Goal: Task Accomplishment & Management: Manage account settings

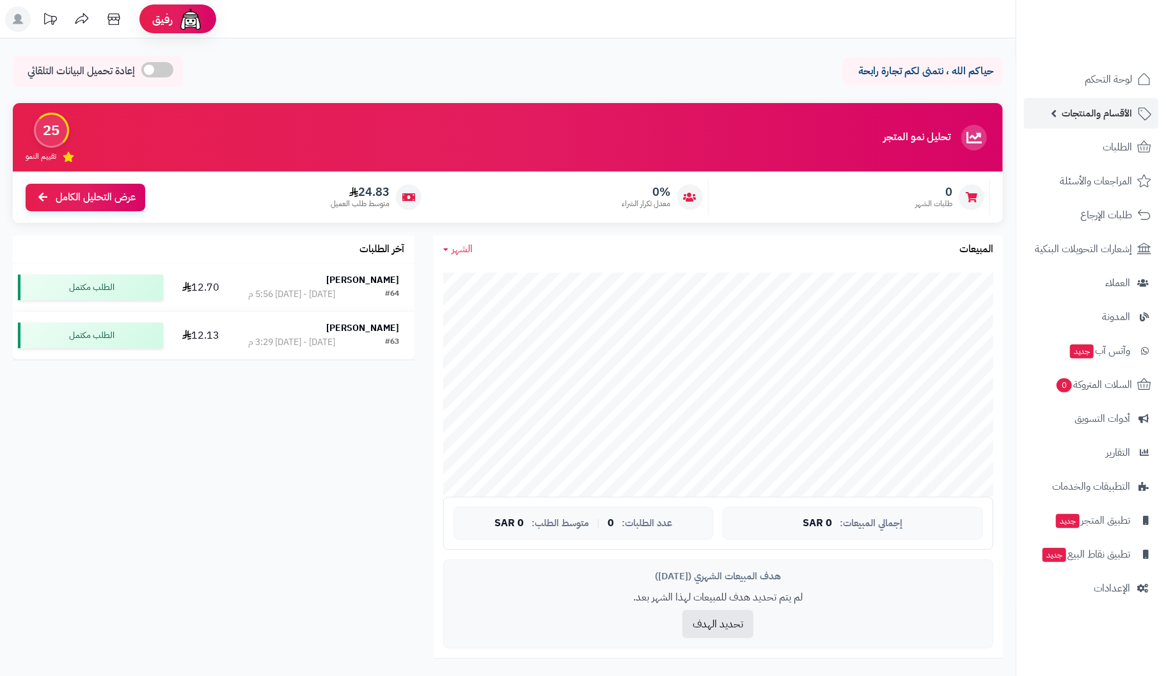
click at [1108, 113] on span "الأقسام والمنتجات" at bounding box center [1097, 113] width 70 height 18
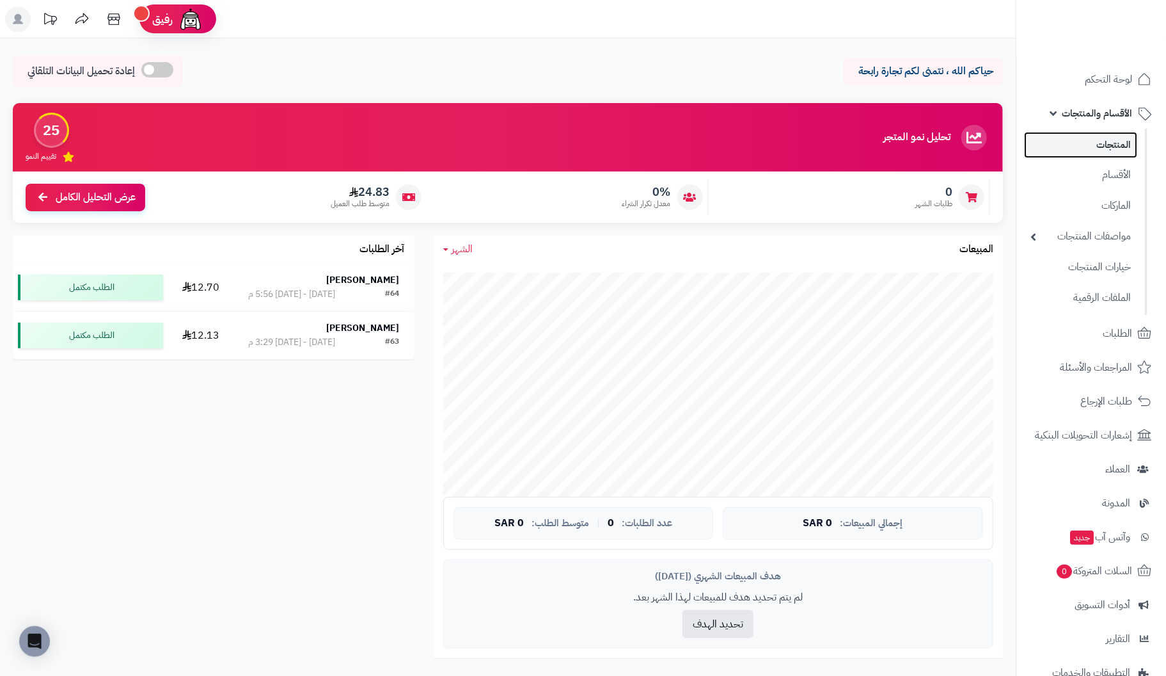
click at [1124, 147] on link "المنتجات" at bounding box center [1080, 145] width 113 height 26
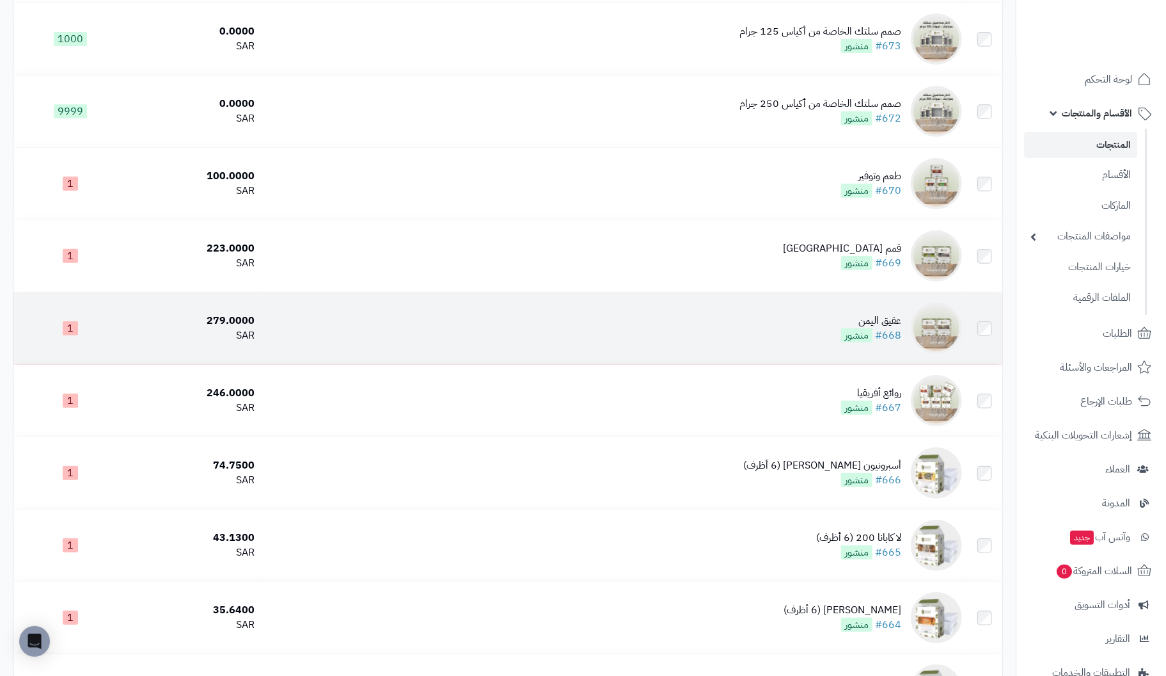
scroll to position [511, 0]
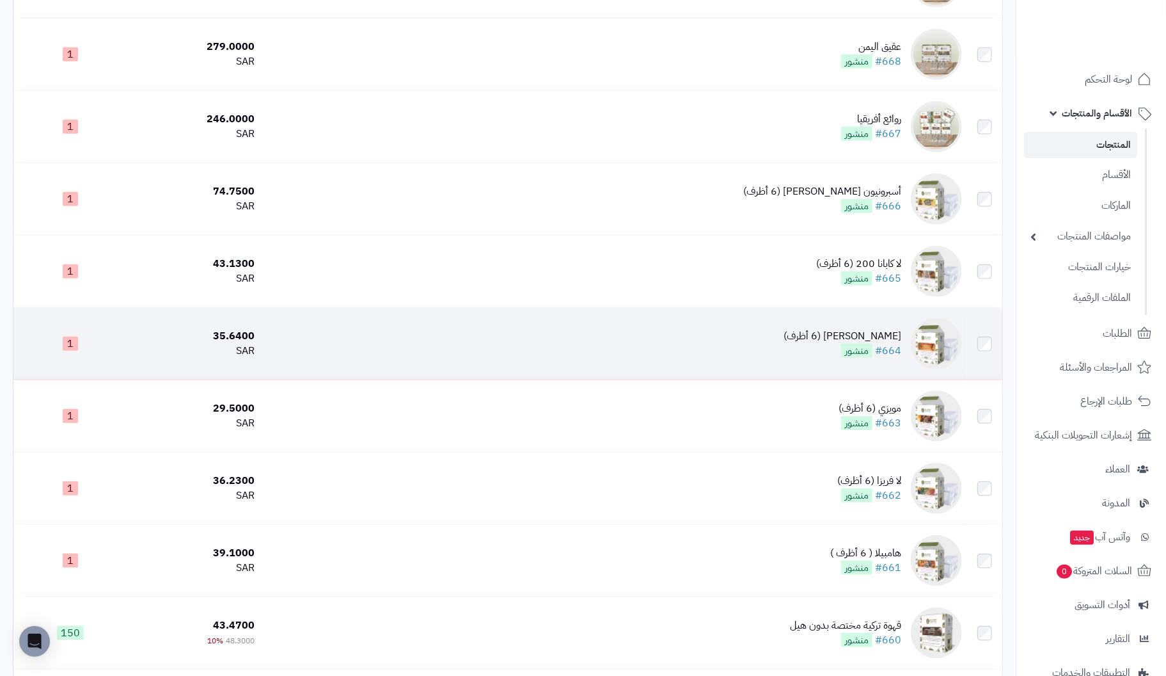
click at [883, 339] on div "كيفي تينيا (6 أظرف)" at bounding box center [843, 336] width 118 height 15
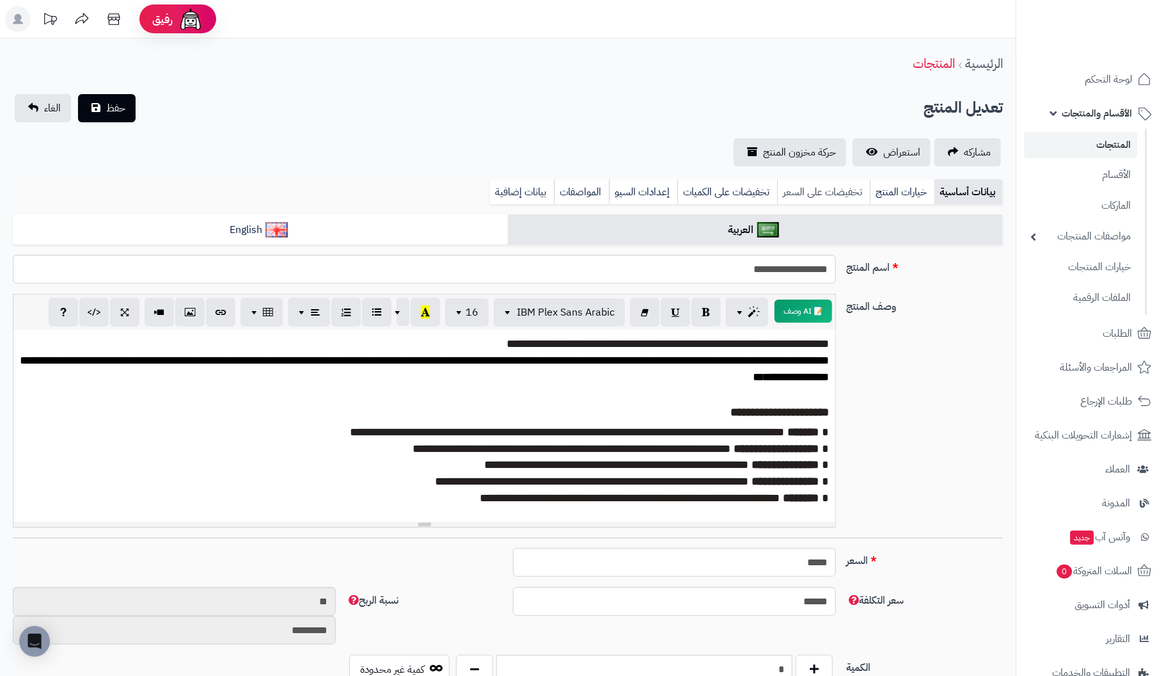
click at [848, 192] on link "تخفيضات على السعر" at bounding box center [823, 192] width 93 height 26
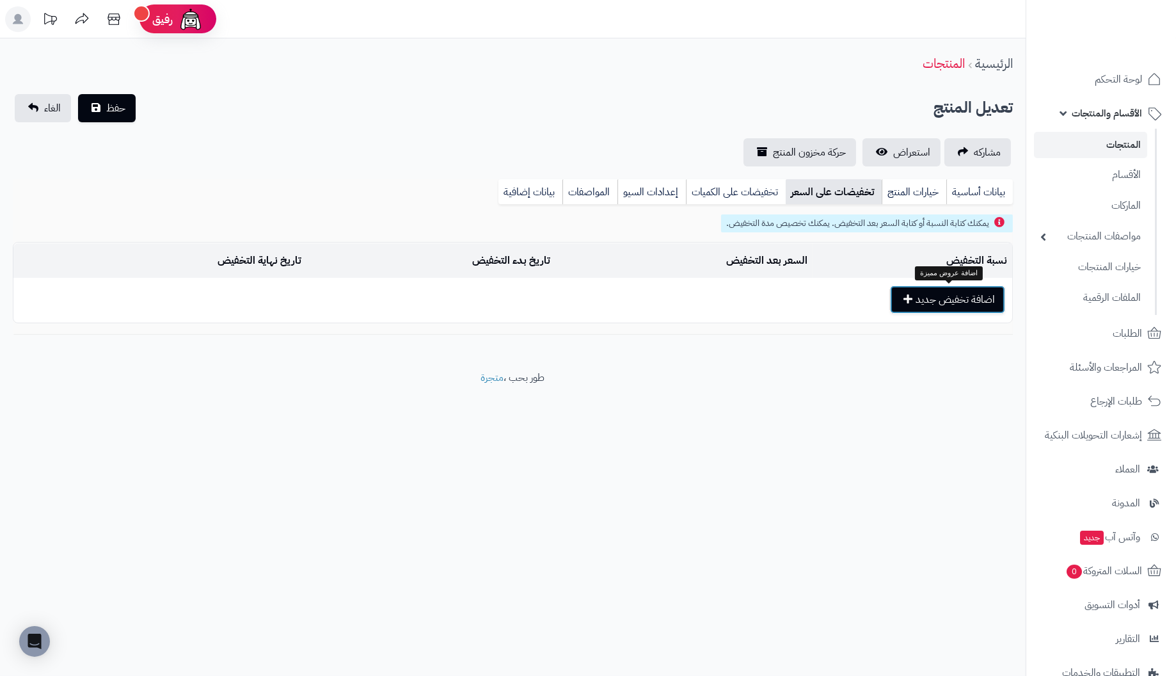
click at [960, 296] on button "اضافة تخفيض جديد" at bounding box center [947, 299] width 115 height 28
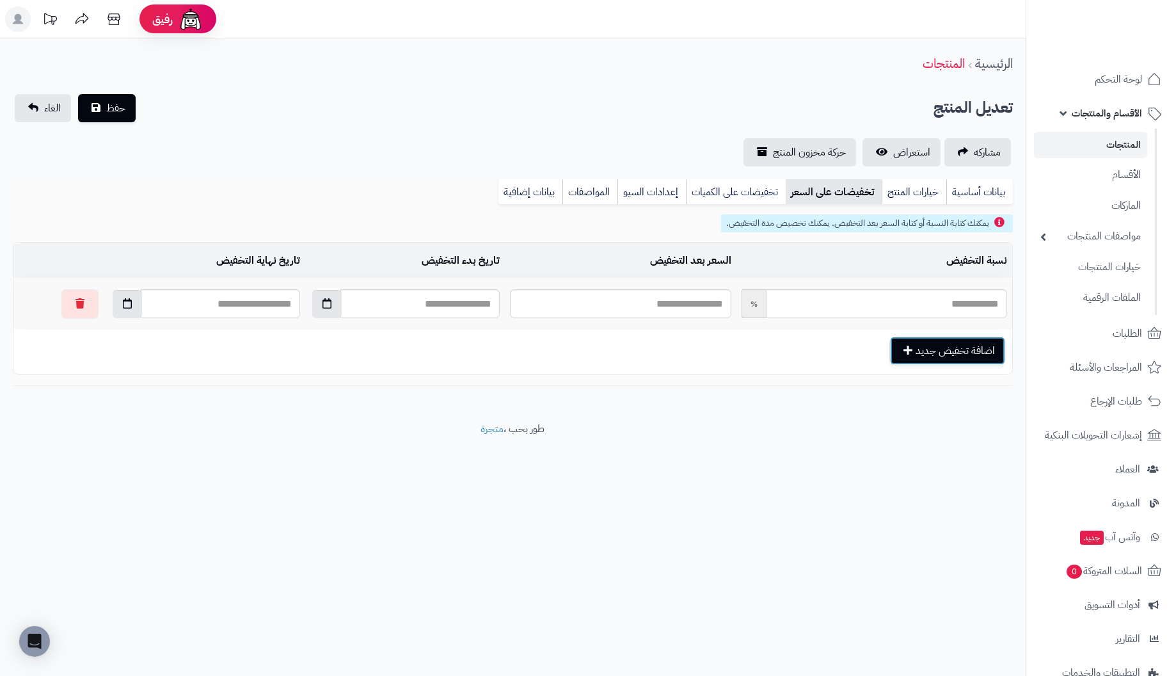
click at [949, 354] on button "اضافة تخفيض جديد" at bounding box center [947, 351] width 115 height 28
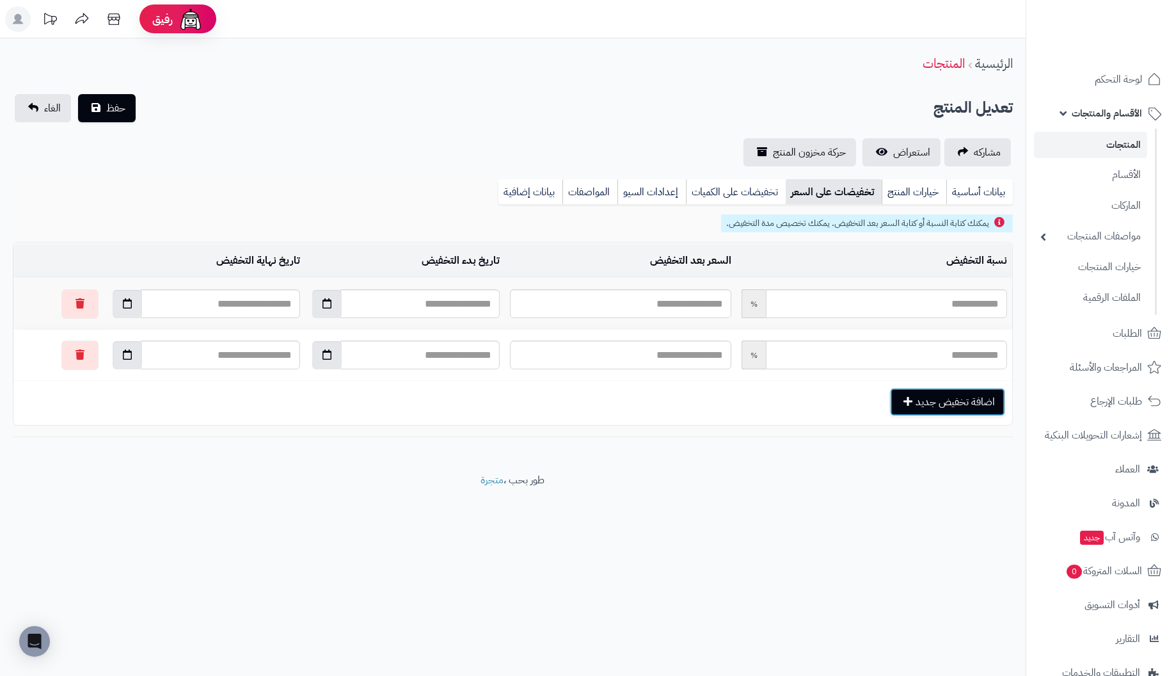
click at [960, 404] on button "اضافة تخفيض جديد" at bounding box center [947, 402] width 115 height 28
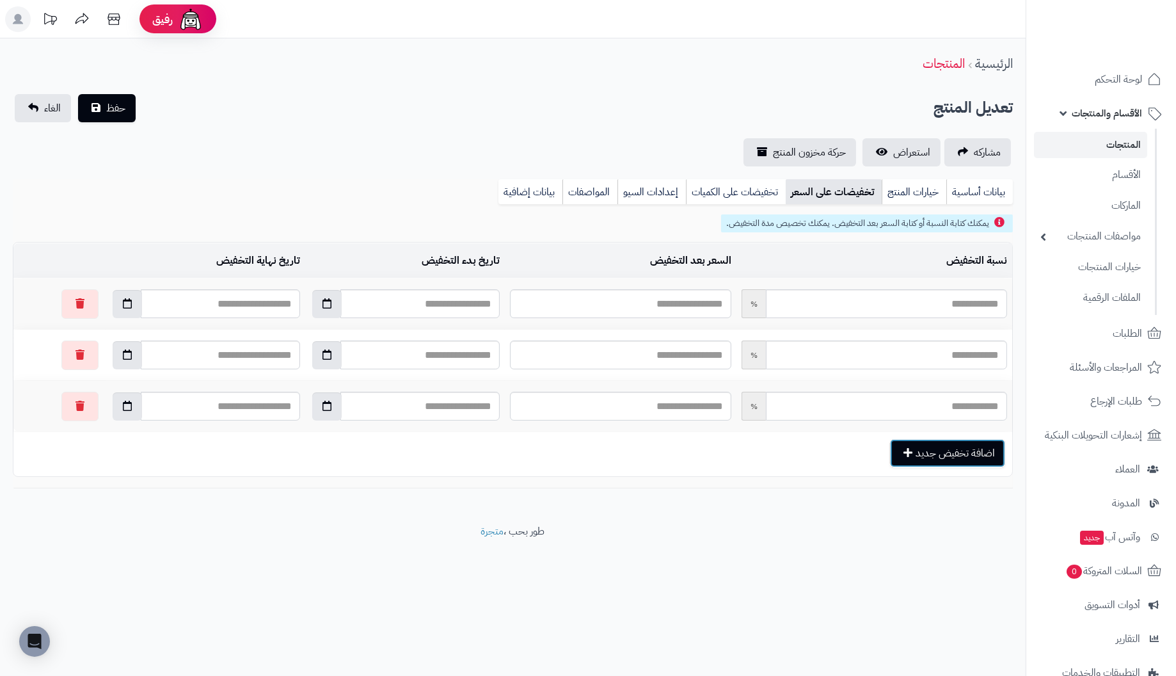
click at [948, 453] on button "اضافة تخفيض جديد" at bounding box center [947, 453] width 115 height 28
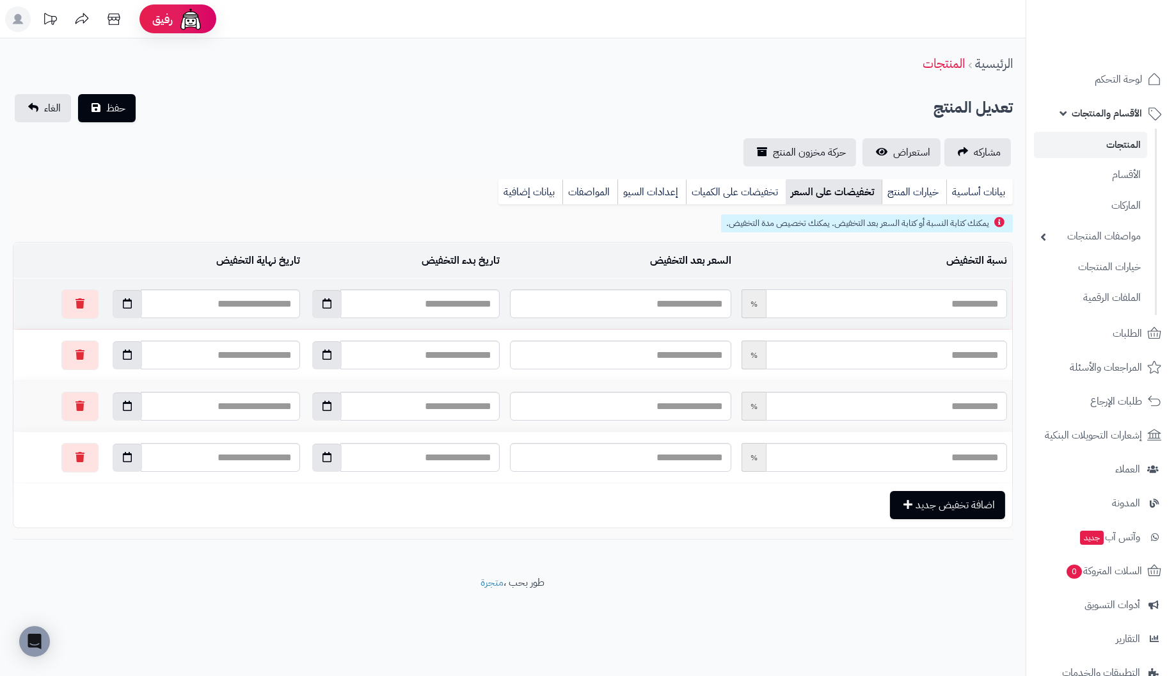
click at [979, 307] on input "text" at bounding box center [886, 303] width 241 height 29
type input "*"
type input "*****"
type input "**"
click at [959, 356] on input "text" at bounding box center [886, 354] width 241 height 29
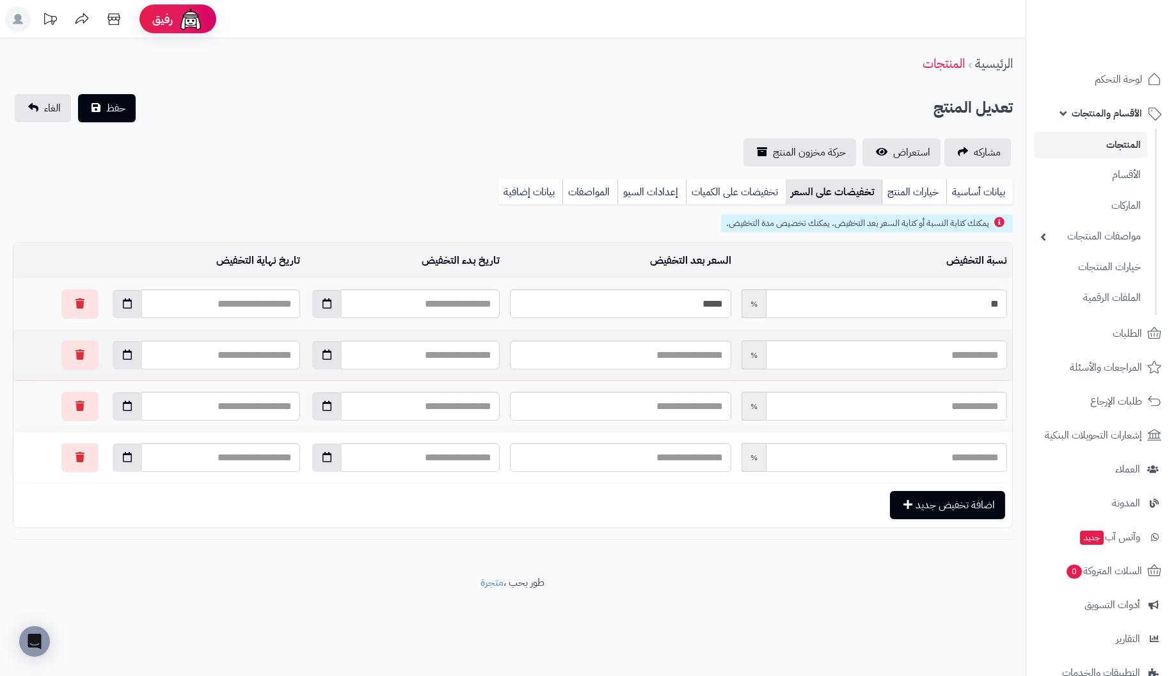
type input "*"
type input "*****"
type input "**"
click at [987, 412] on input "text" at bounding box center [886, 406] width 241 height 29
type input "*"
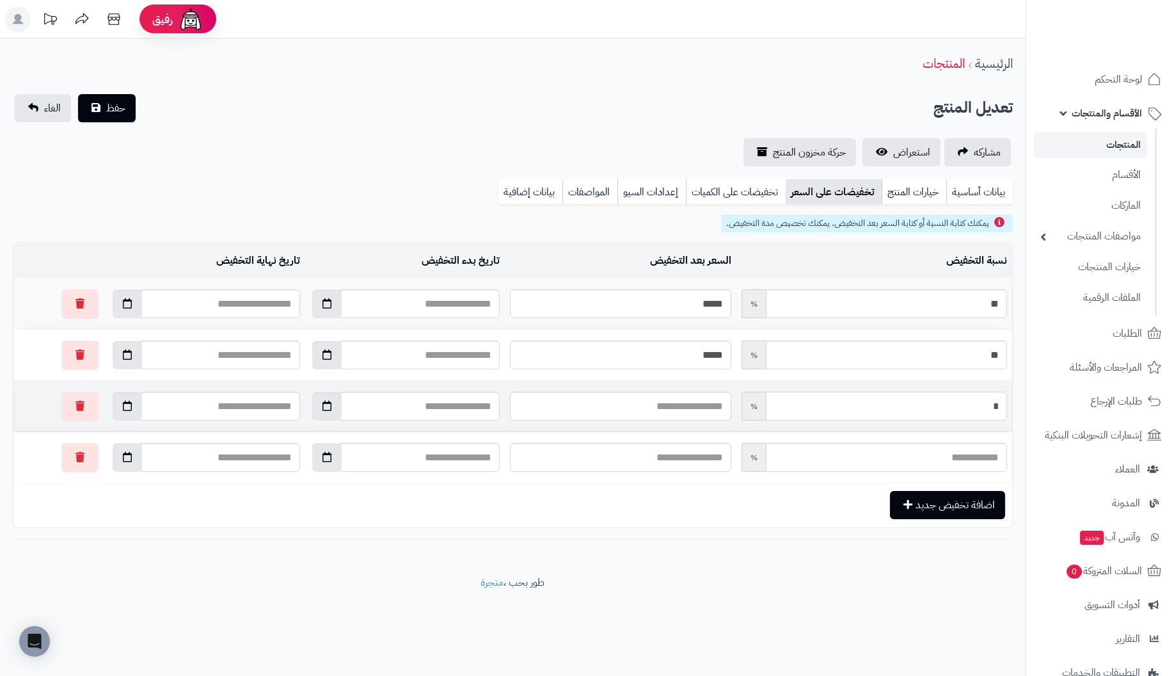
type input "*****"
type input "**"
type input "*****"
type input "***"
click at [78, 94] on button "حفظ" at bounding box center [107, 108] width 58 height 28
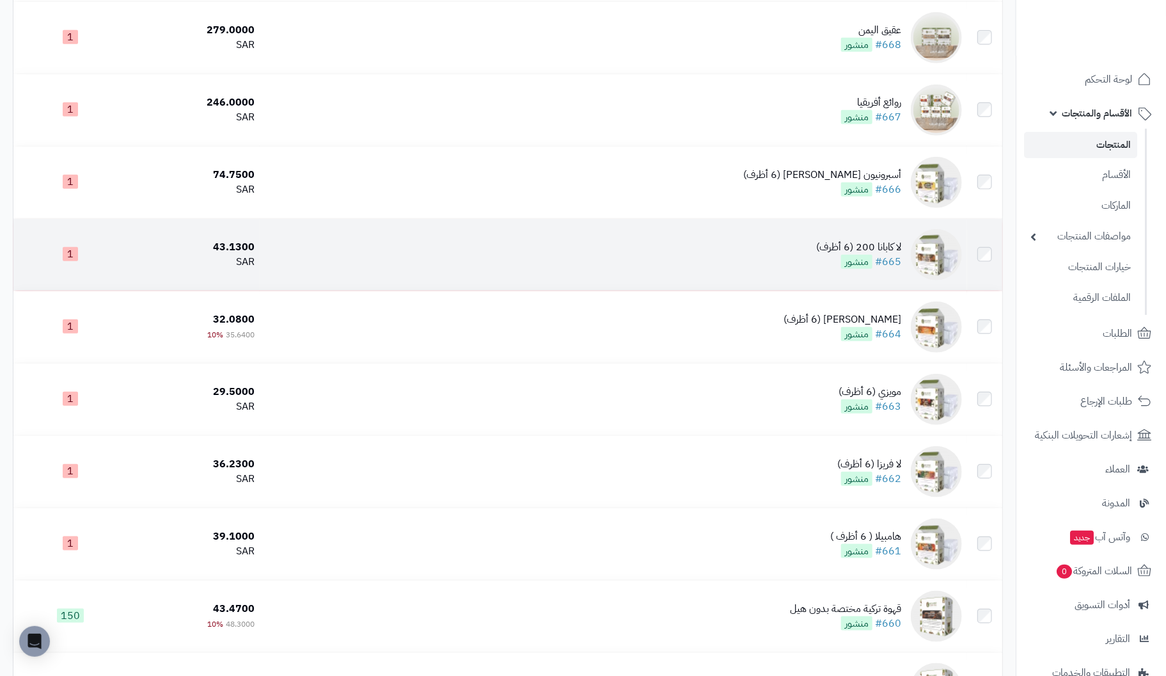
scroll to position [575, 0]
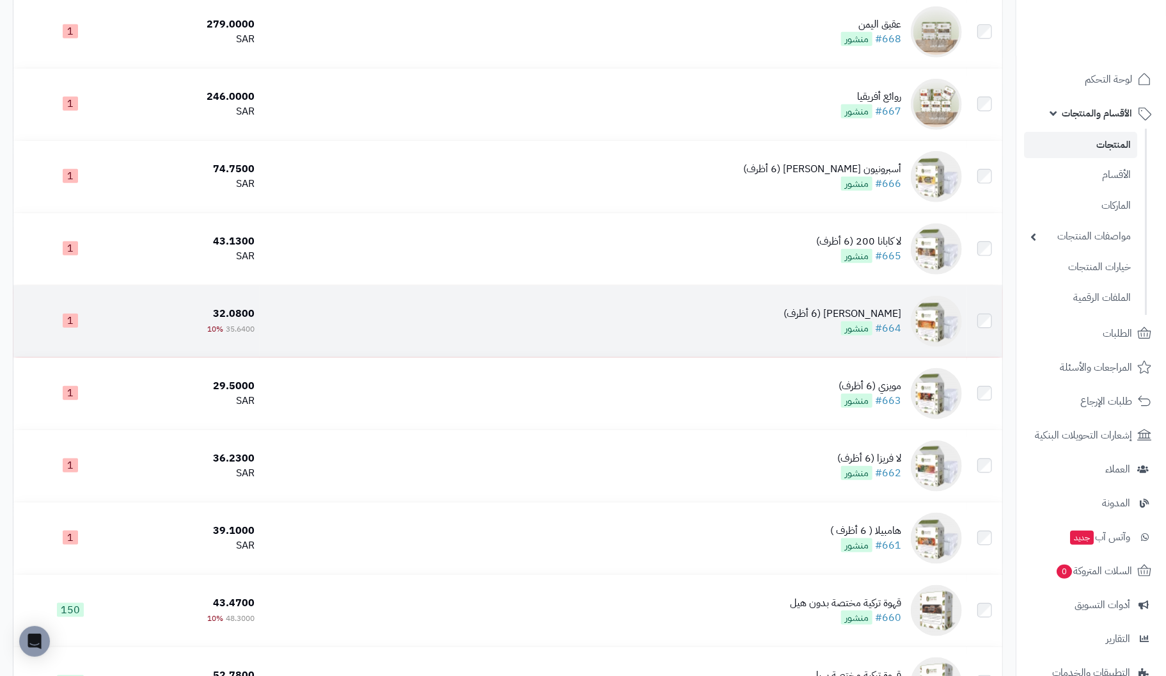
click at [941, 311] on img at bounding box center [936, 321] width 51 height 51
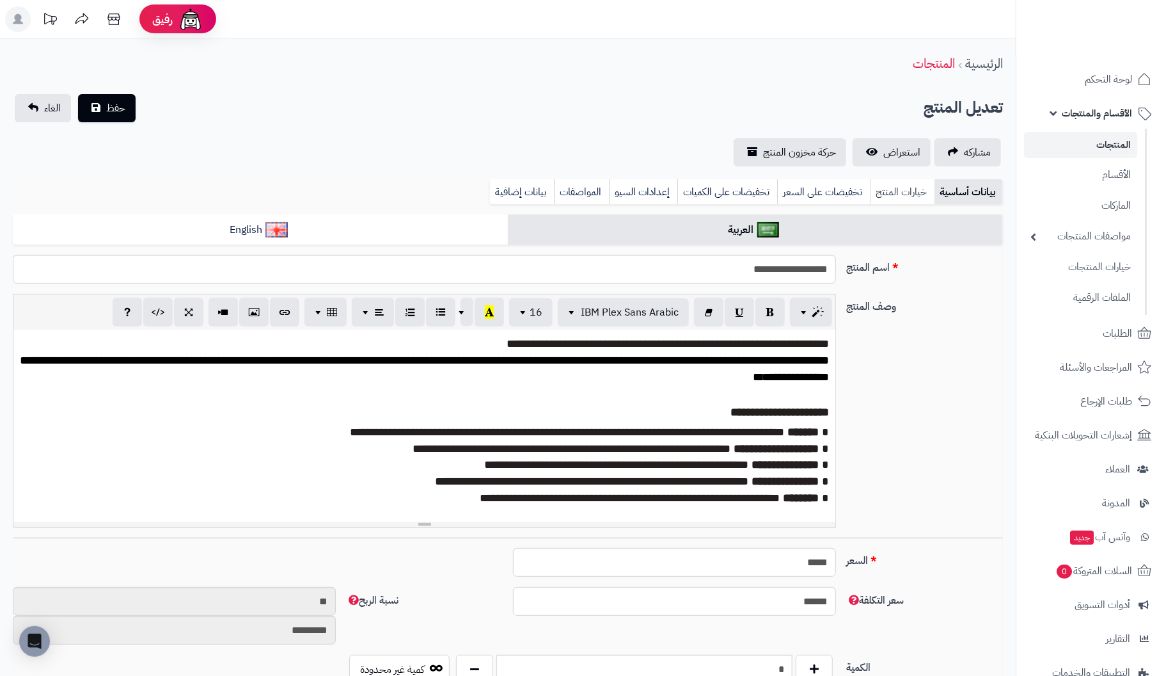
click at [901, 180] on link "خيارات المنتج" at bounding box center [902, 192] width 65 height 26
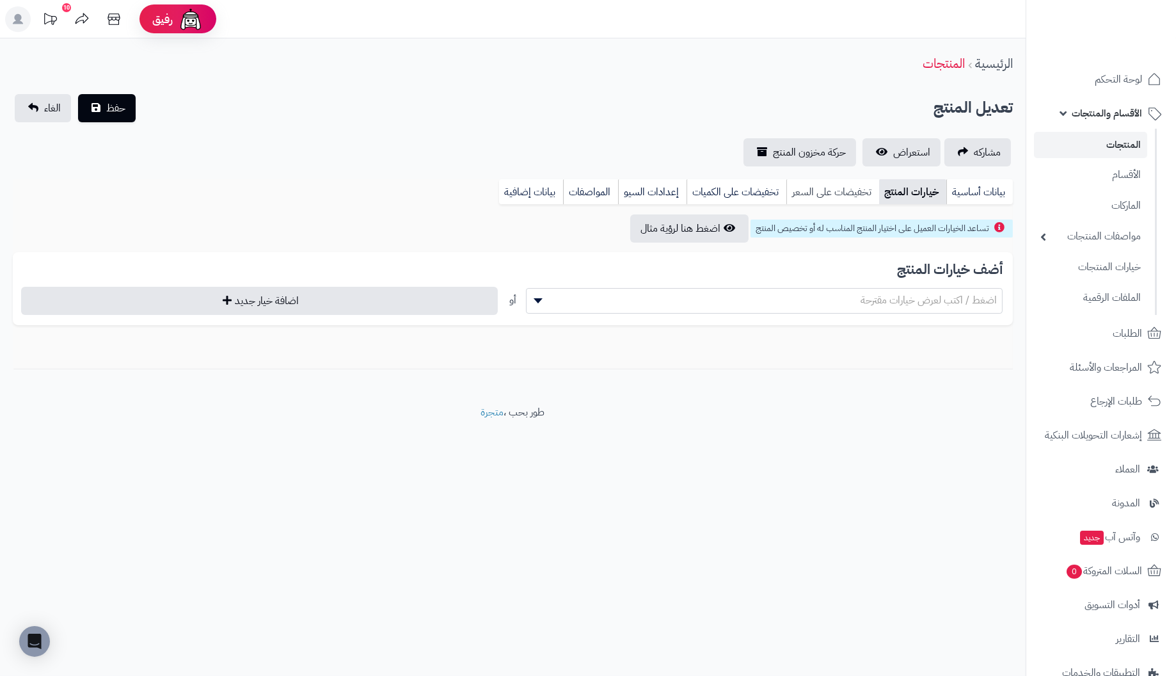
click at [836, 195] on link "تخفيضات على السعر" at bounding box center [832, 192] width 93 height 26
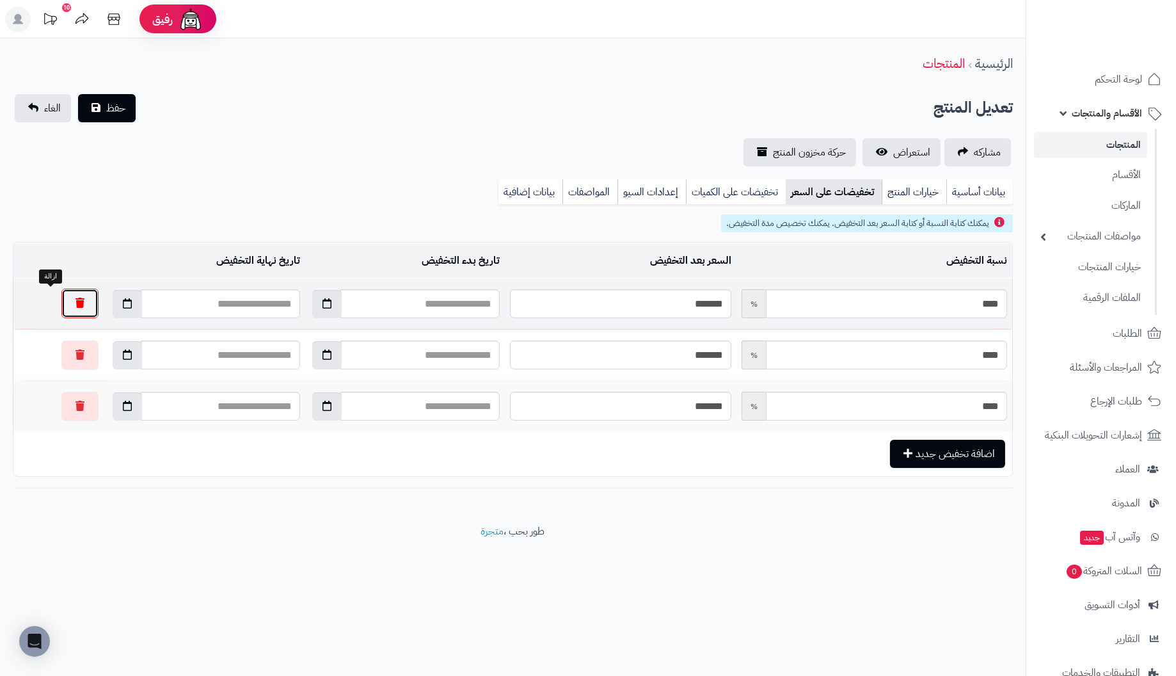
click at [61, 305] on button "button" at bounding box center [79, 303] width 37 height 29
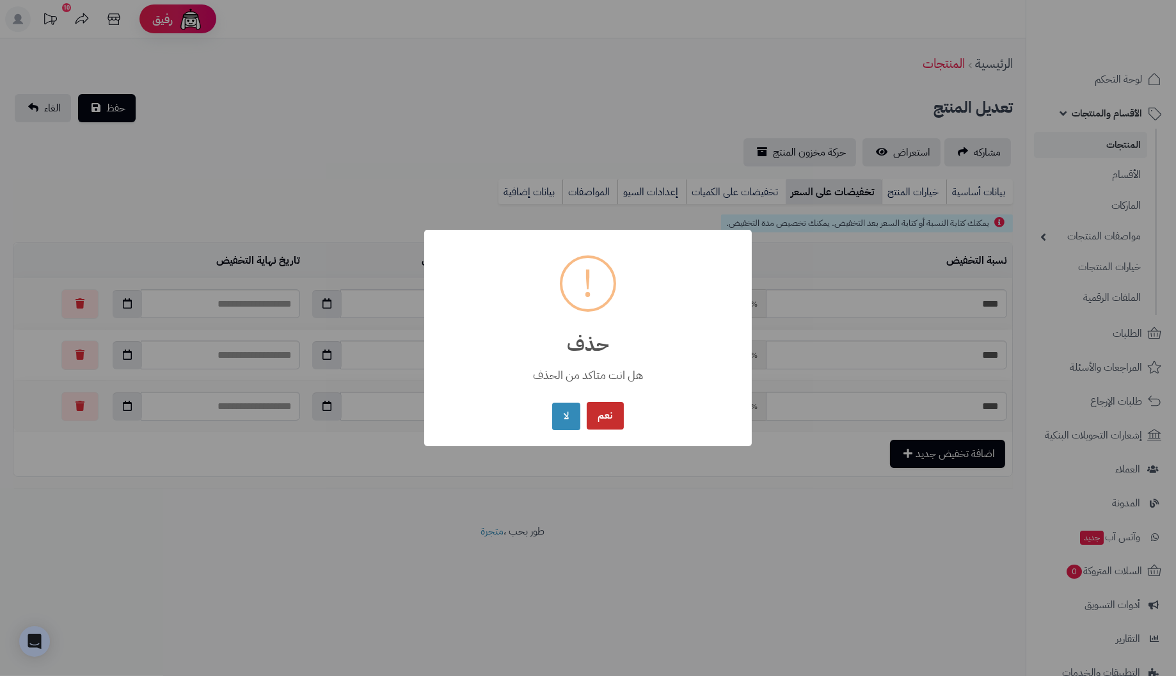
click at [610, 415] on button "نعم" at bounding box center [605, 416] width 37 height 28
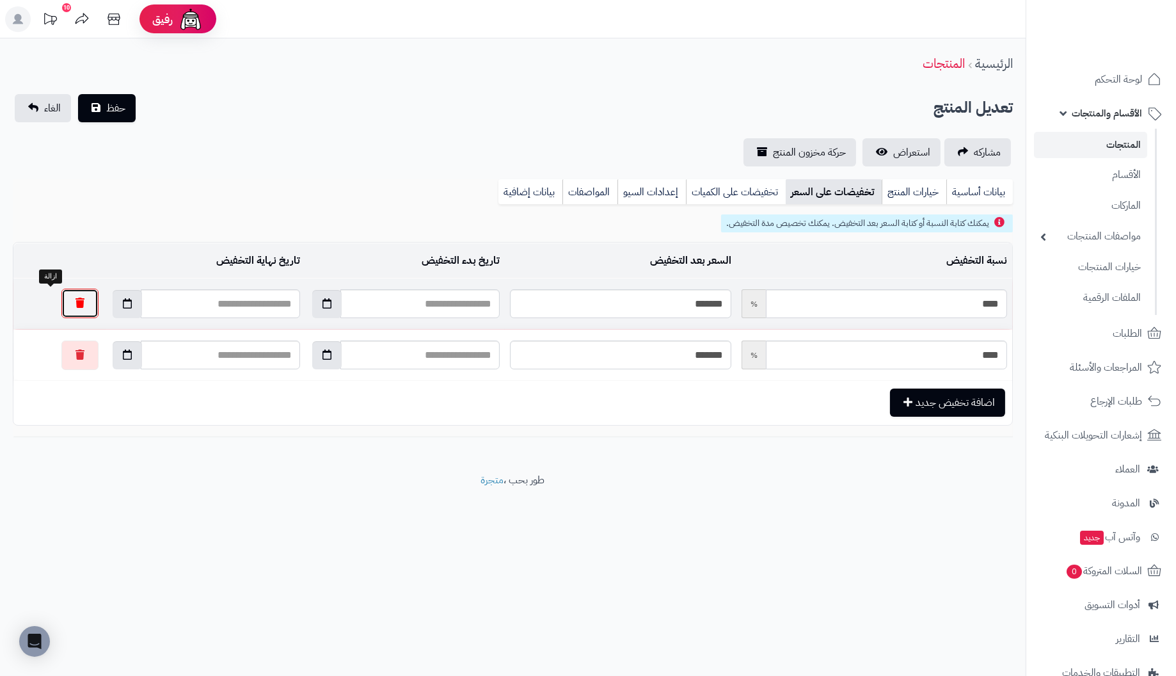
click at [61, 308] on button "button" at bounding box center [79, 303] width 37 height 29
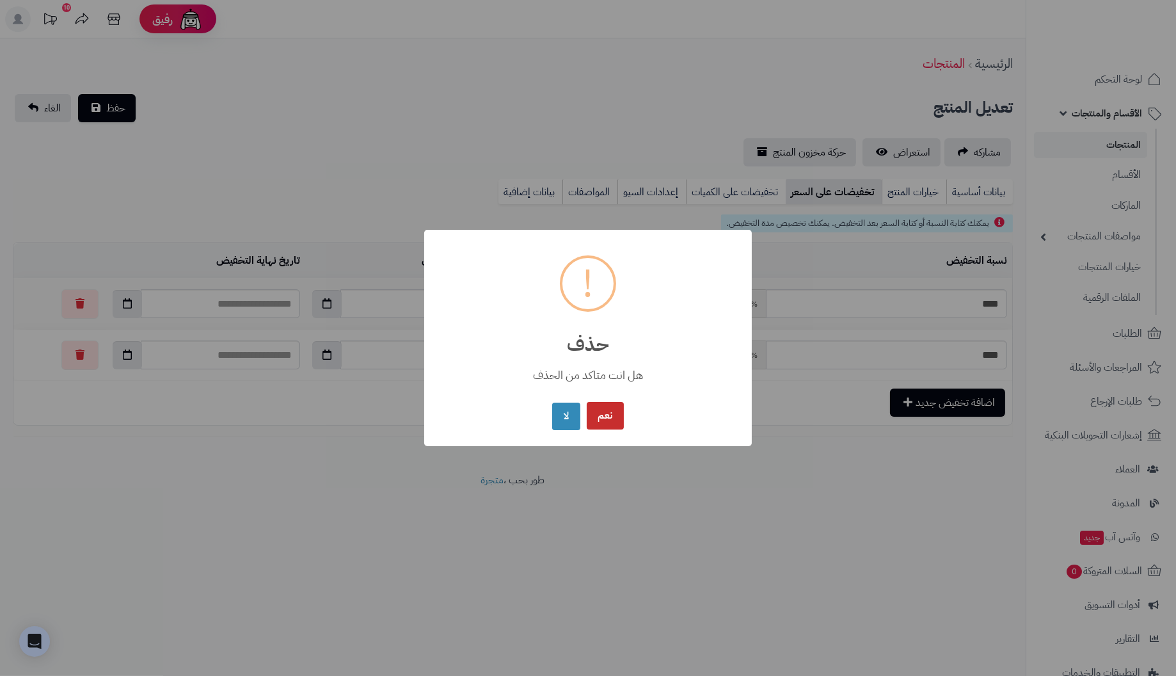
click at [596, 409] on button "نعم" at bounding box center [605, 416] width 37 height 28
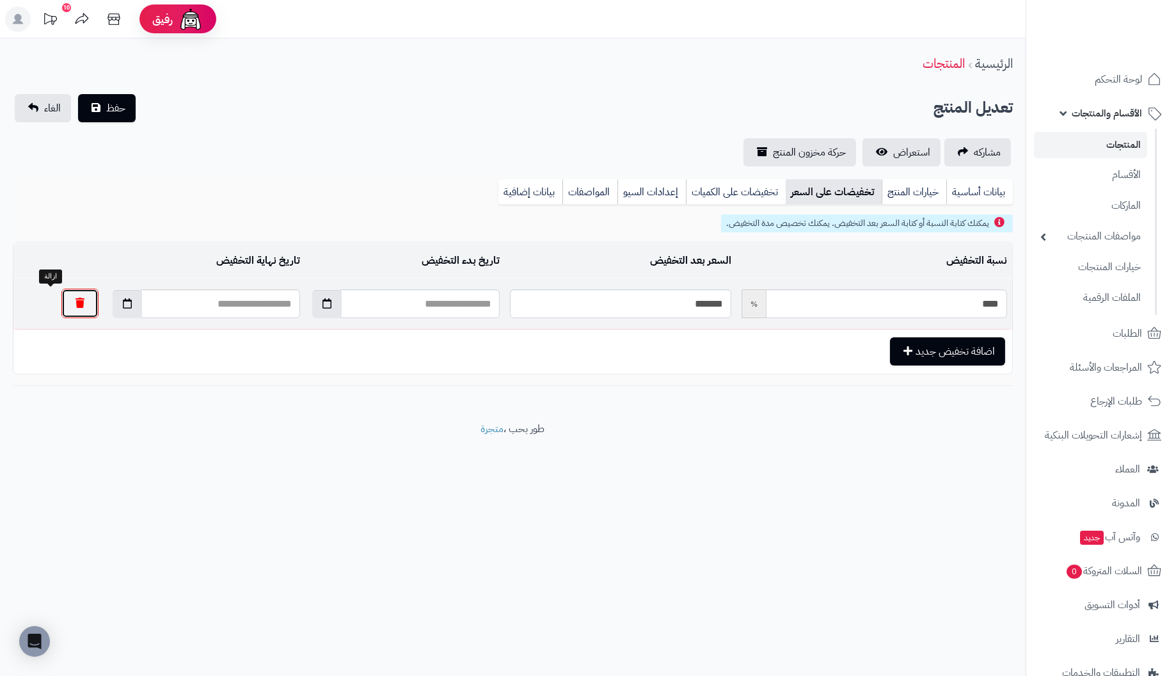
click at [61, 305] on button "button" at bounding box center [79, 303] width 37 height 29
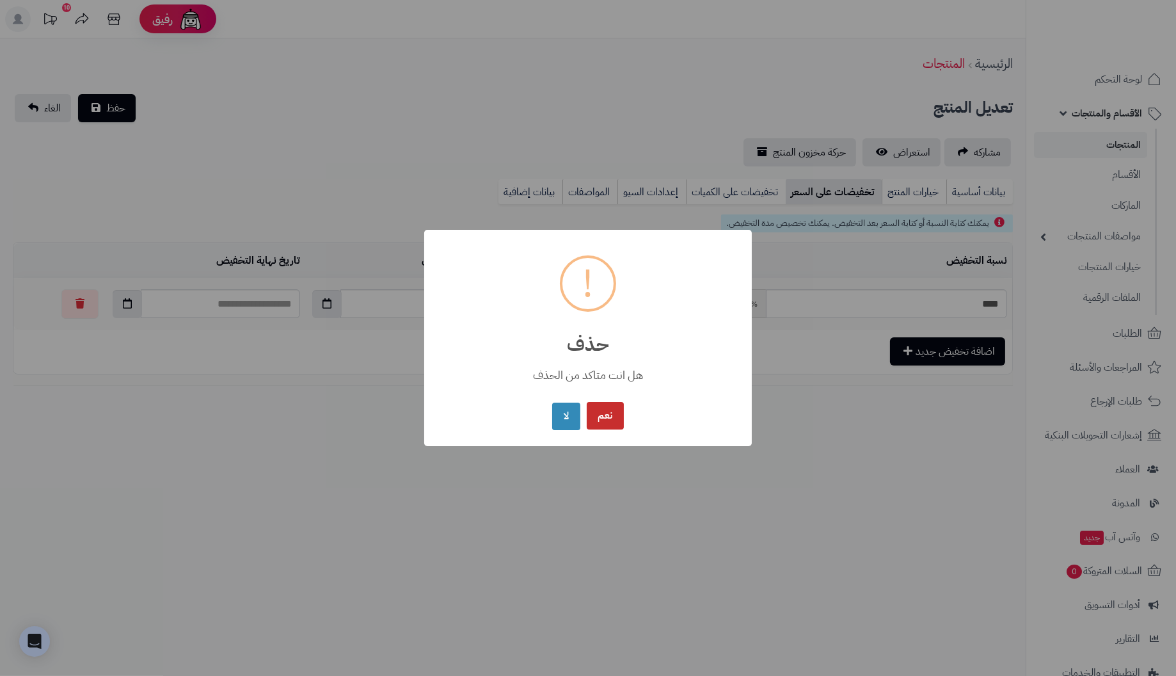
click at [615, 426] on button "نعم" at bounding box center [605, 416] width 37 height 28
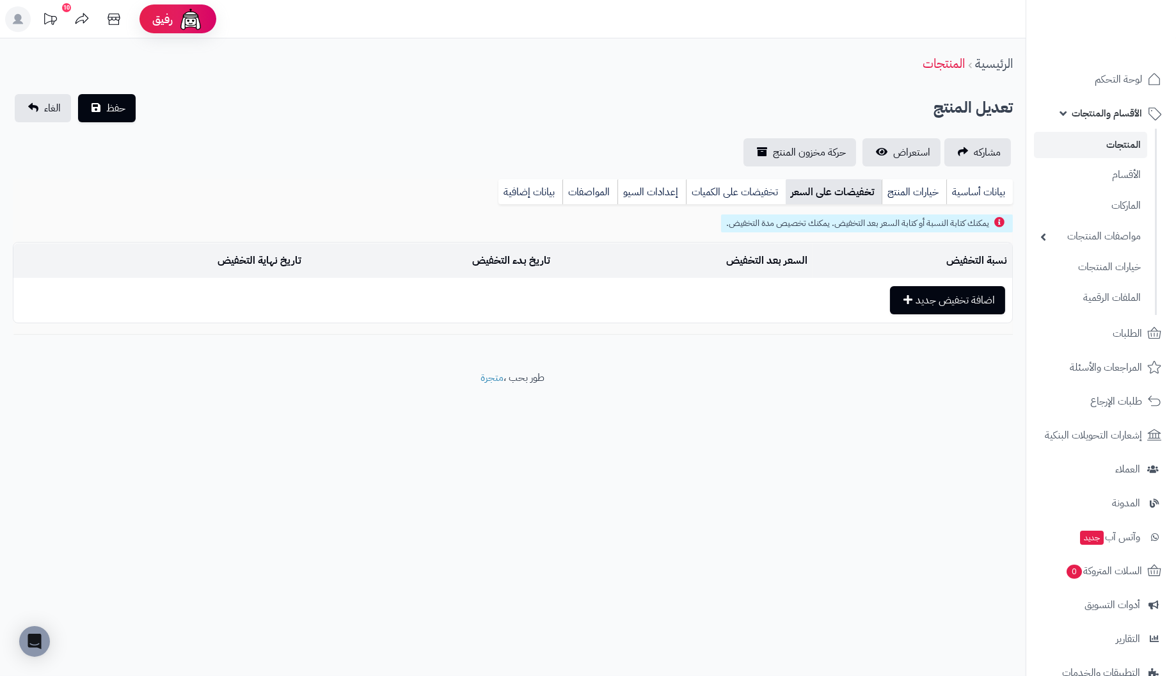
click at [771, 262] on td "السعر بعد التخفيض" at bounding box center [683, 260] width 257 height 35
click at [914, 192] on link "خيارات المنتج" at bounding box center [914, 192] width 65 height 26
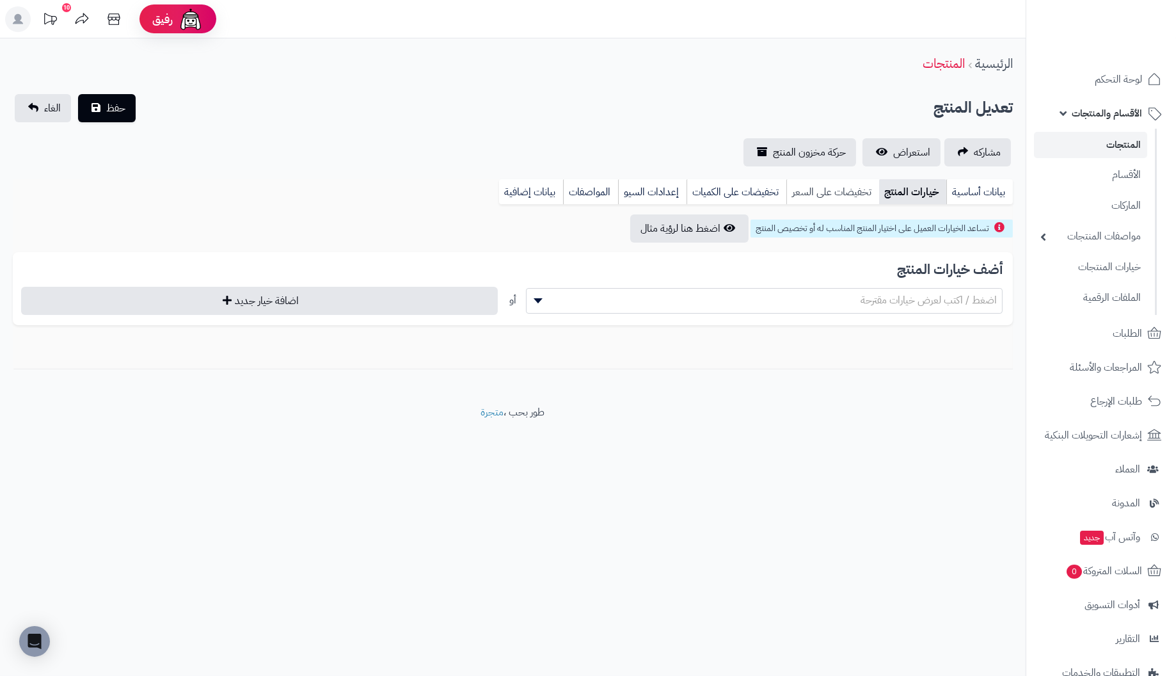
click at [861, 191] on link "تخفيضات على السعر" at bounding box center [832, 192] width 93 height 26
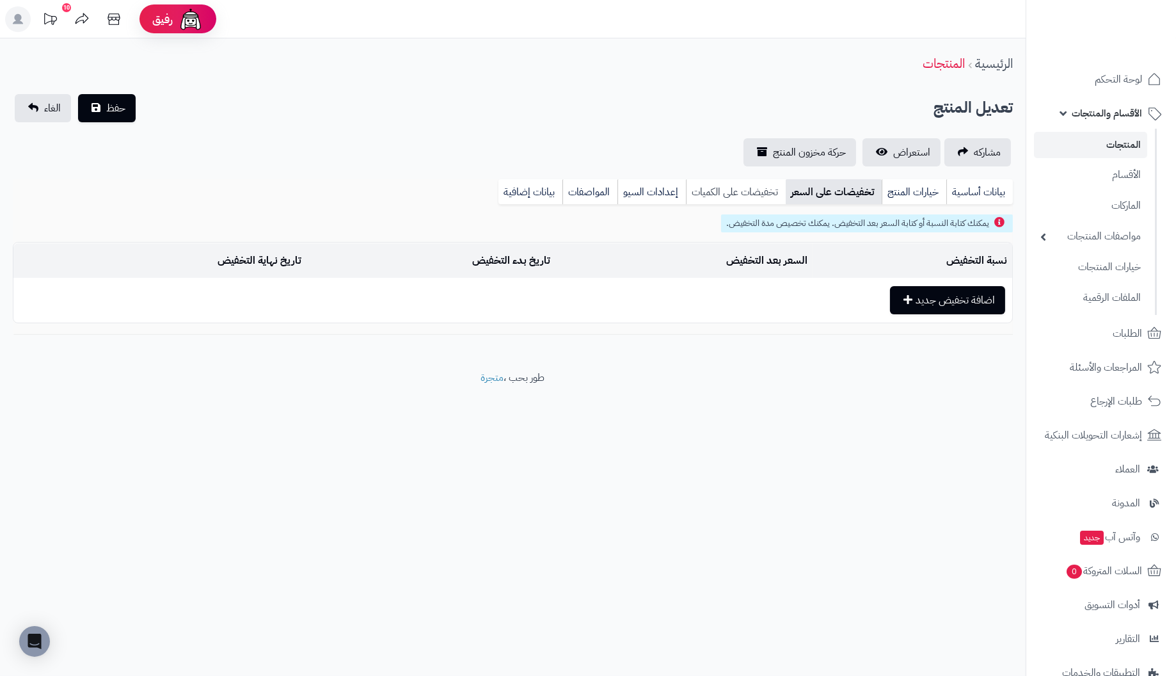
click at [734, 190] on link "تخفيضات على الكميات" at bounding box center [736, 192] width 100 height 26
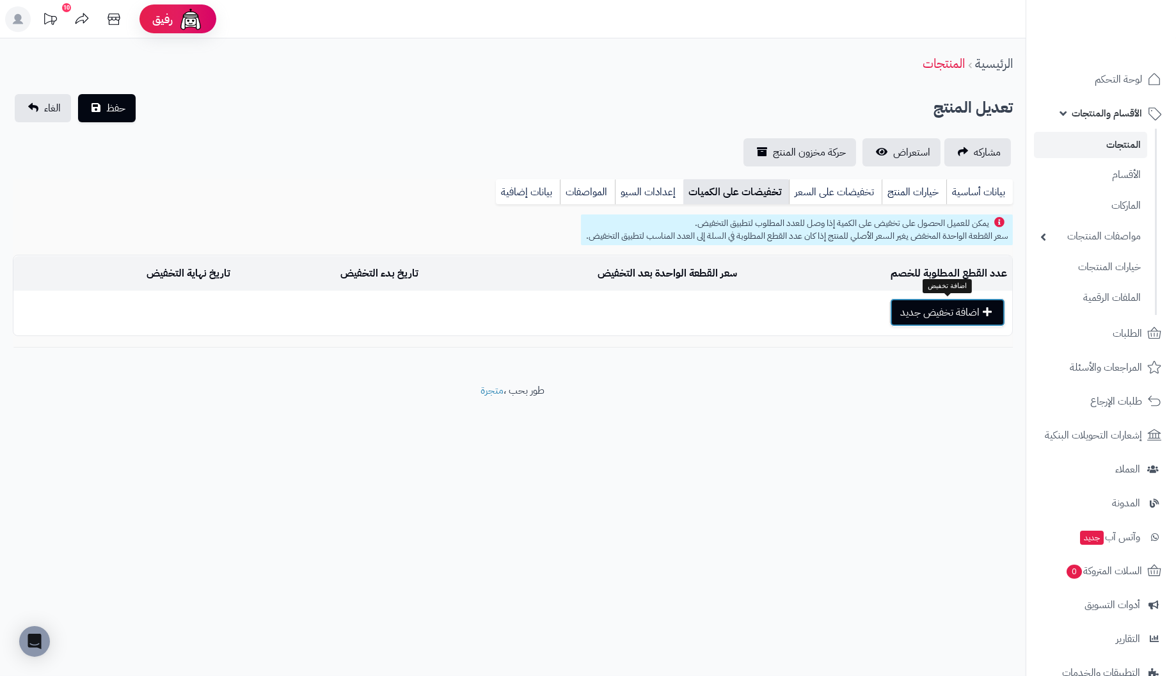
click at [941, 306] on button "اضافة تخفيض جديد" at bounding box center [947, 312] width 115 height 28
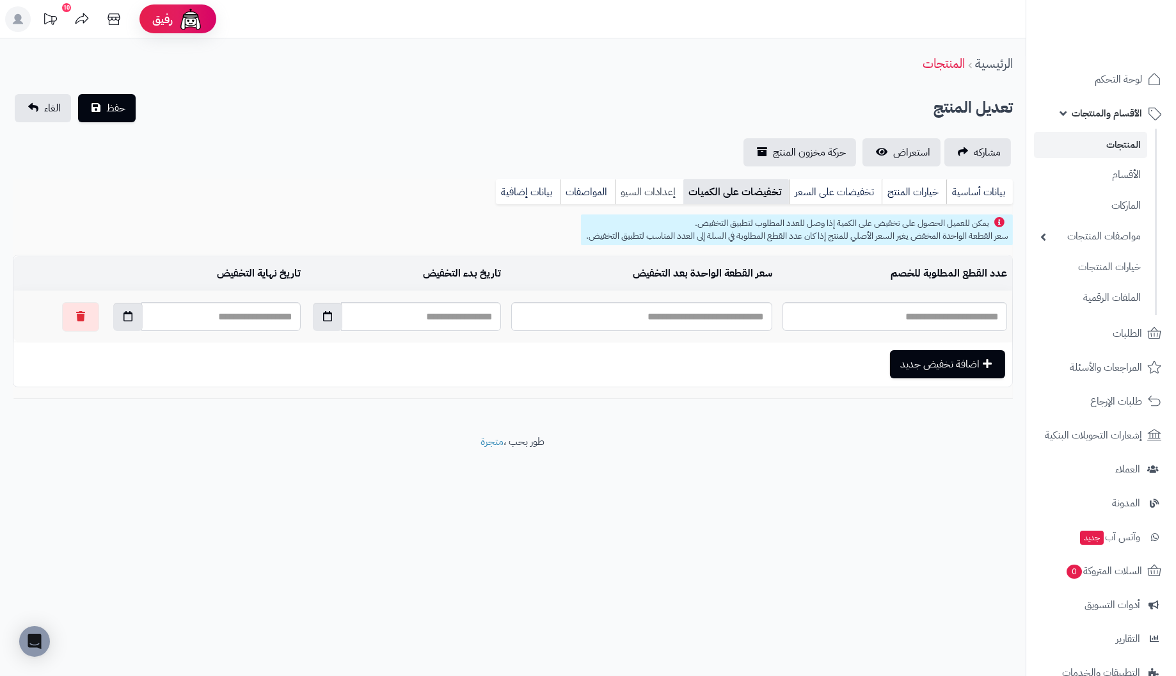
click at [657, 185] on link "إعدادات السيو" at bounding box center [649, 192] width 68 height 26
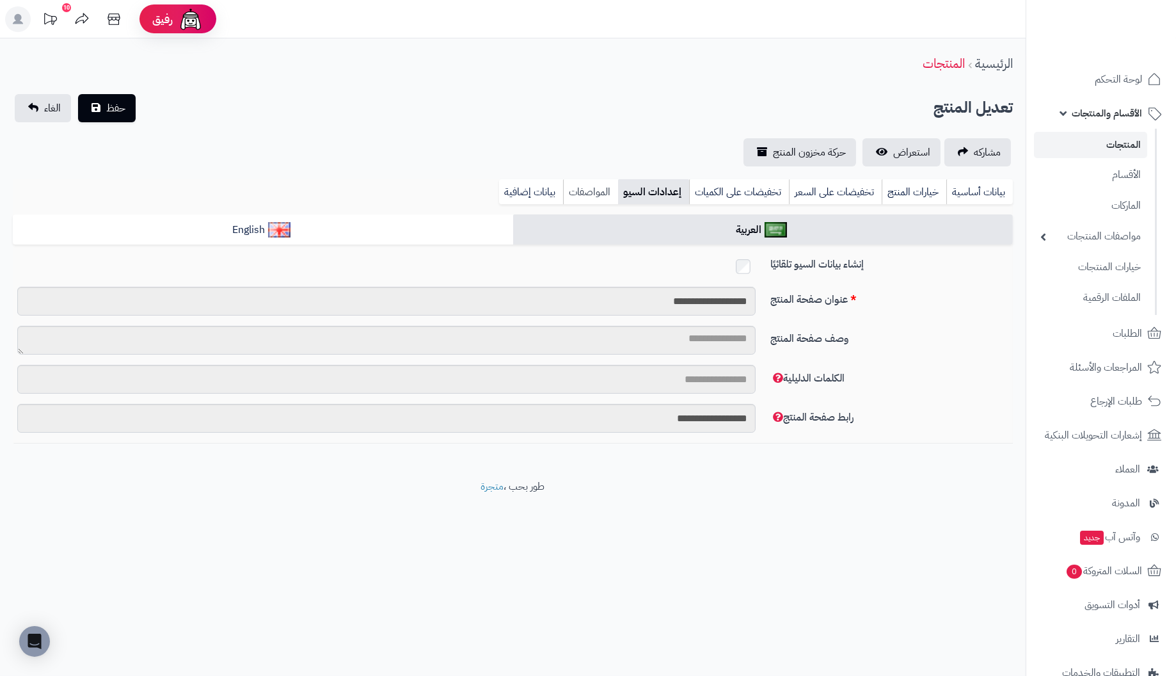
click at [594, 191] on link "المواصفات" at bounding box center [590, 192] width 55 height 26
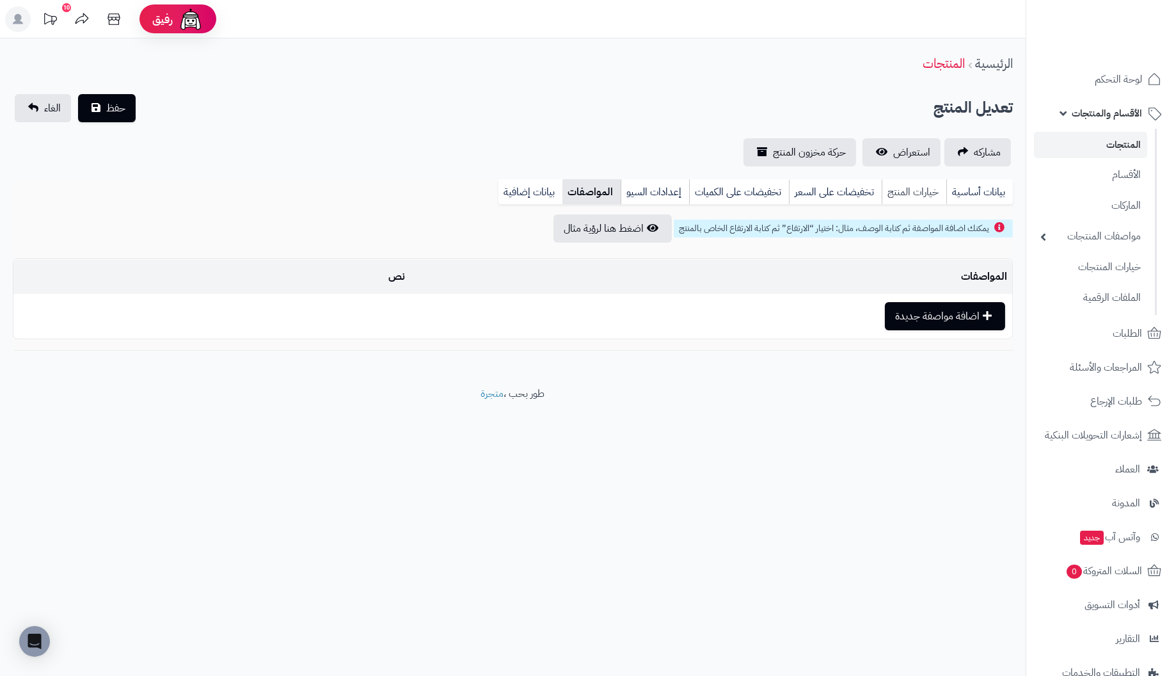
click at [900, 189] on link "خيارات المنتج" at bounding box center [914, 192] width 65 height 26
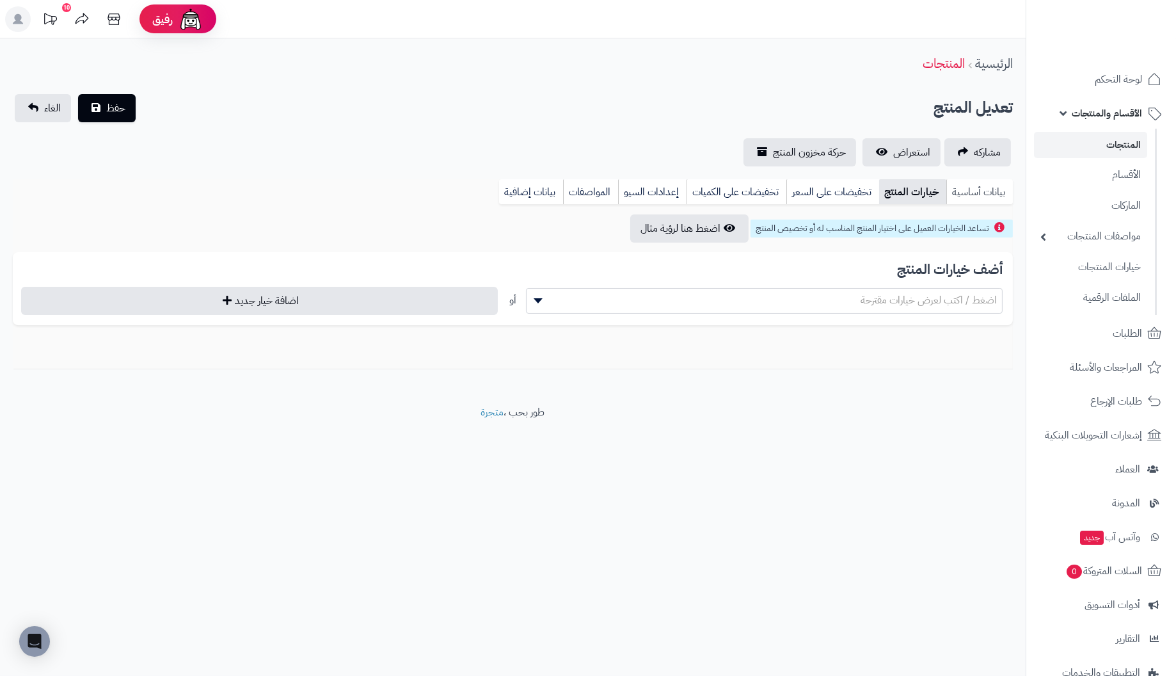
click at [978, 189] on link "بيانات أساسية" at bounding box center [979, 192] width 67 height 26
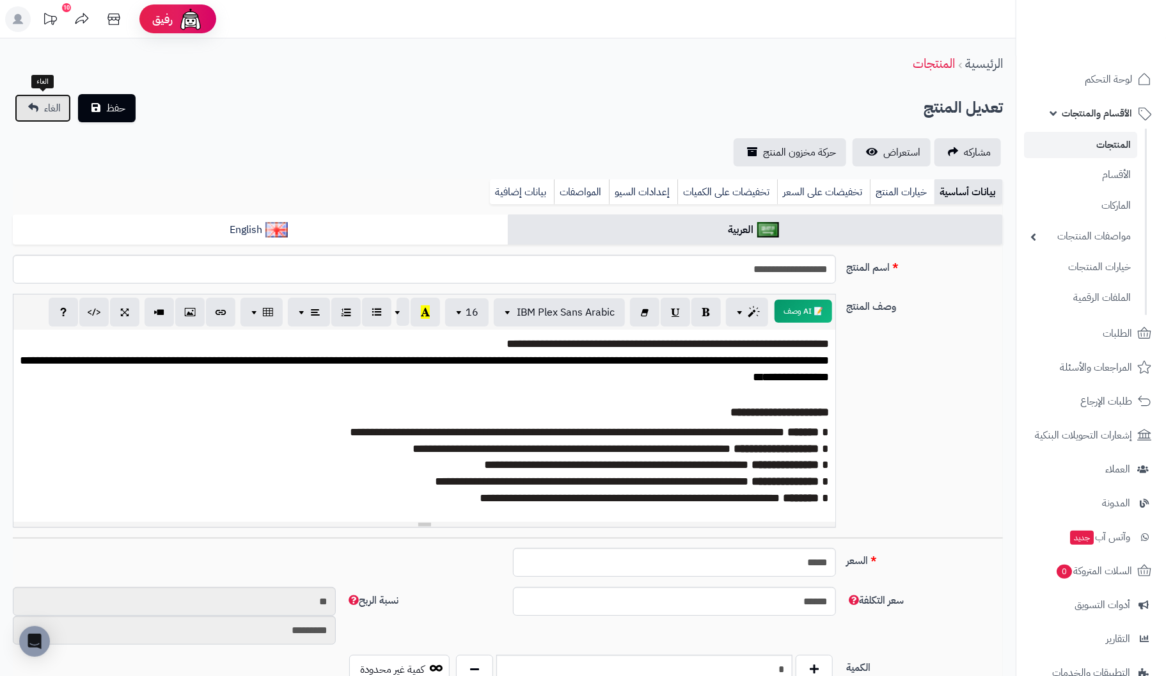
click at [35, 107] on link "الغاء" at bounding box center [43, 108] width 56 height 28
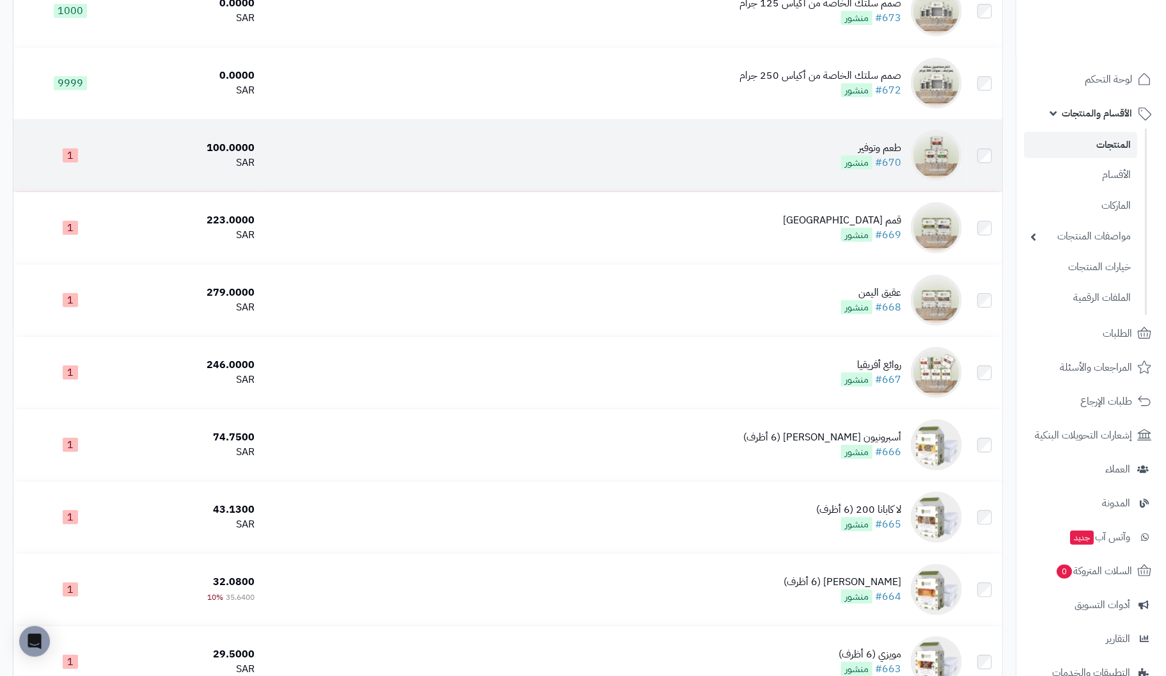
scroll to position [320, 0]
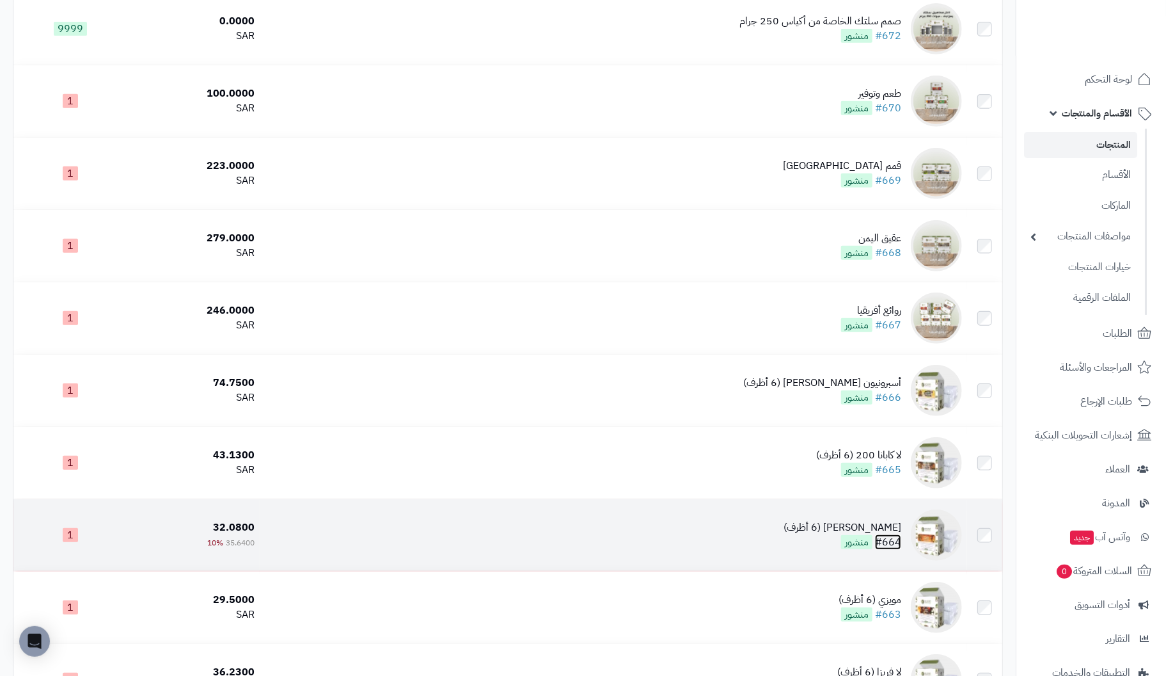
click at [898, 543] on link "#664" at bounding box center [888, 541] width 26 height 15
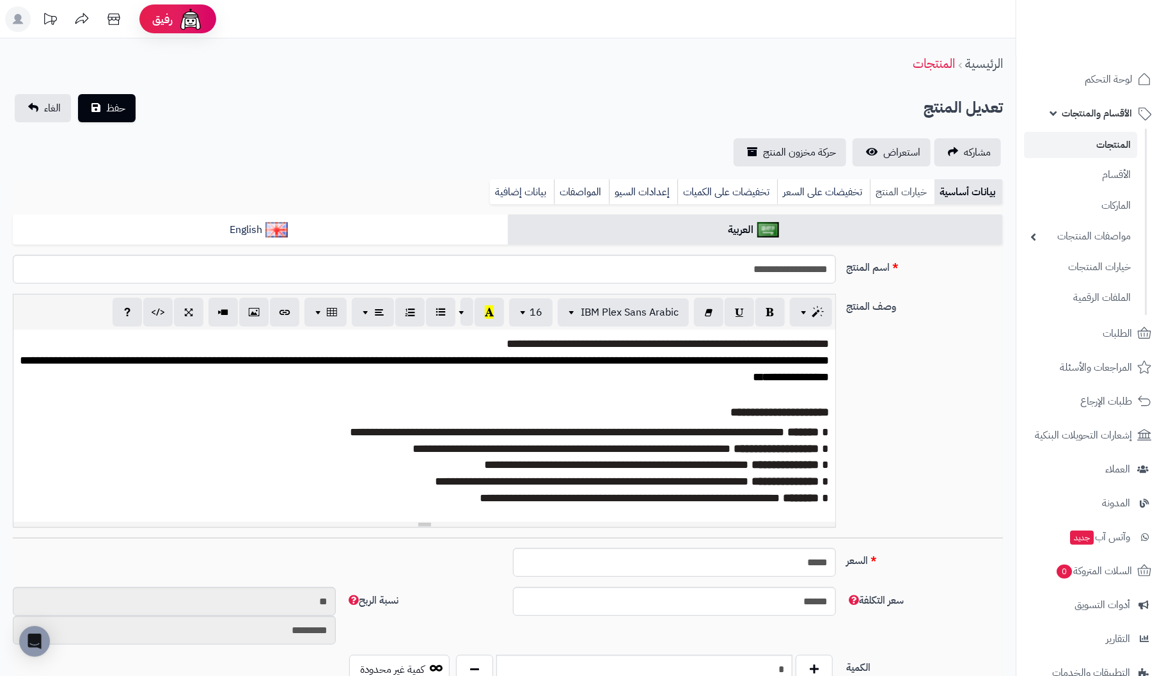
click at [921, 184] on link "خيارات المنتج" at bounding box center [902, 192] width 65 height 26
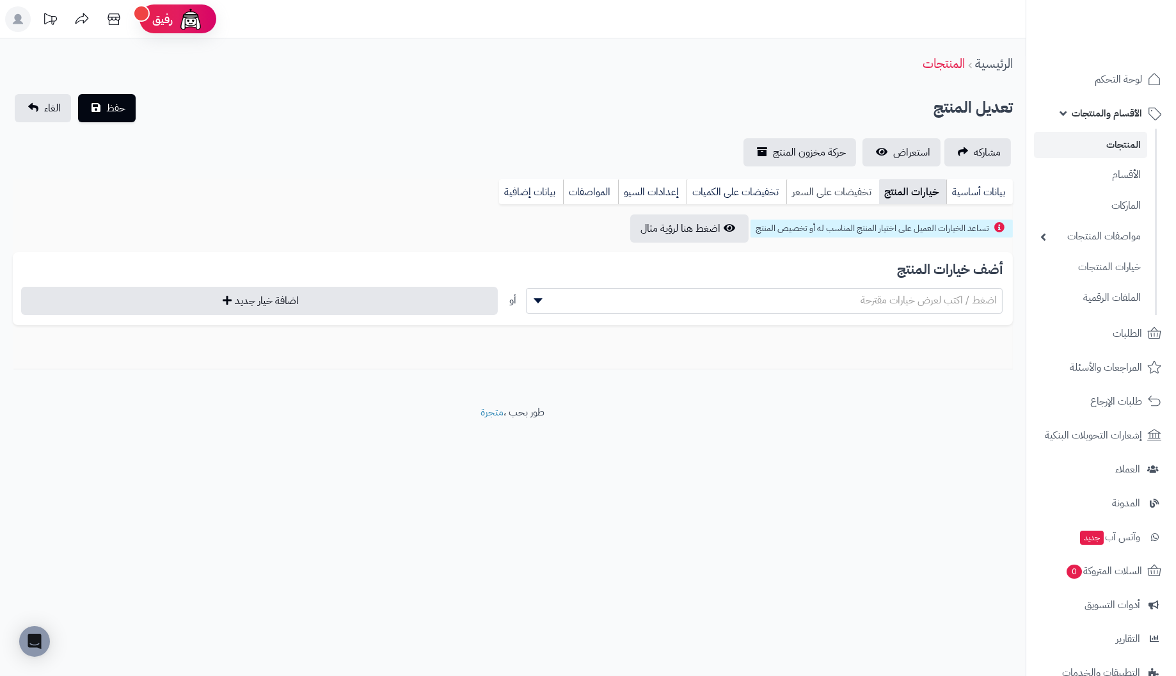
click at [832, 187] on link "تخفيضات على السعر" at bounding box center [832, 192] width 93 height 26
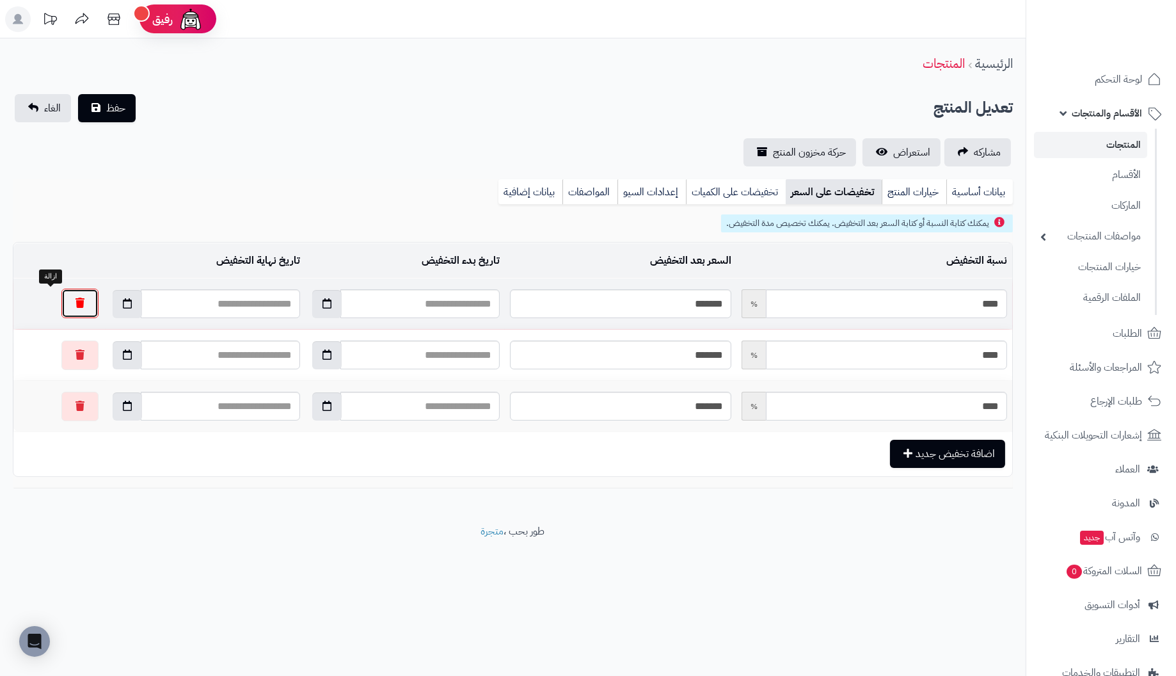
click at [61, 306] on button "button" at bounding box center [79, 303] width 37 height 29
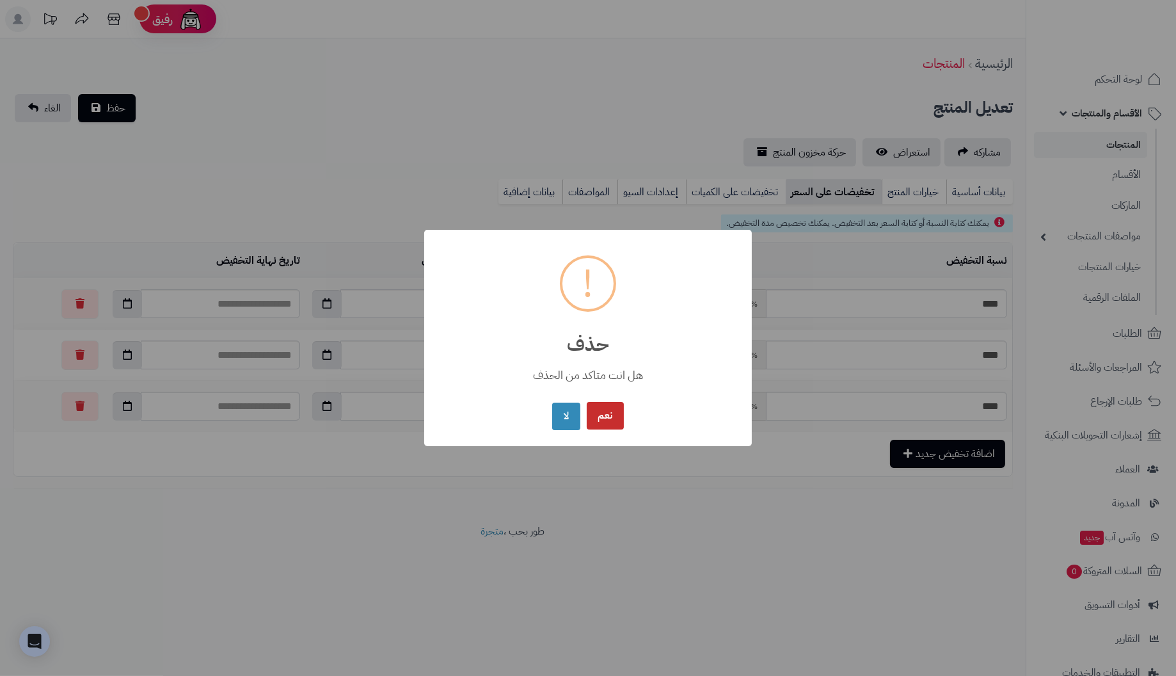
click at [599, 415] on button "نعم" at bounding box center [605, 416] width 37 height 28
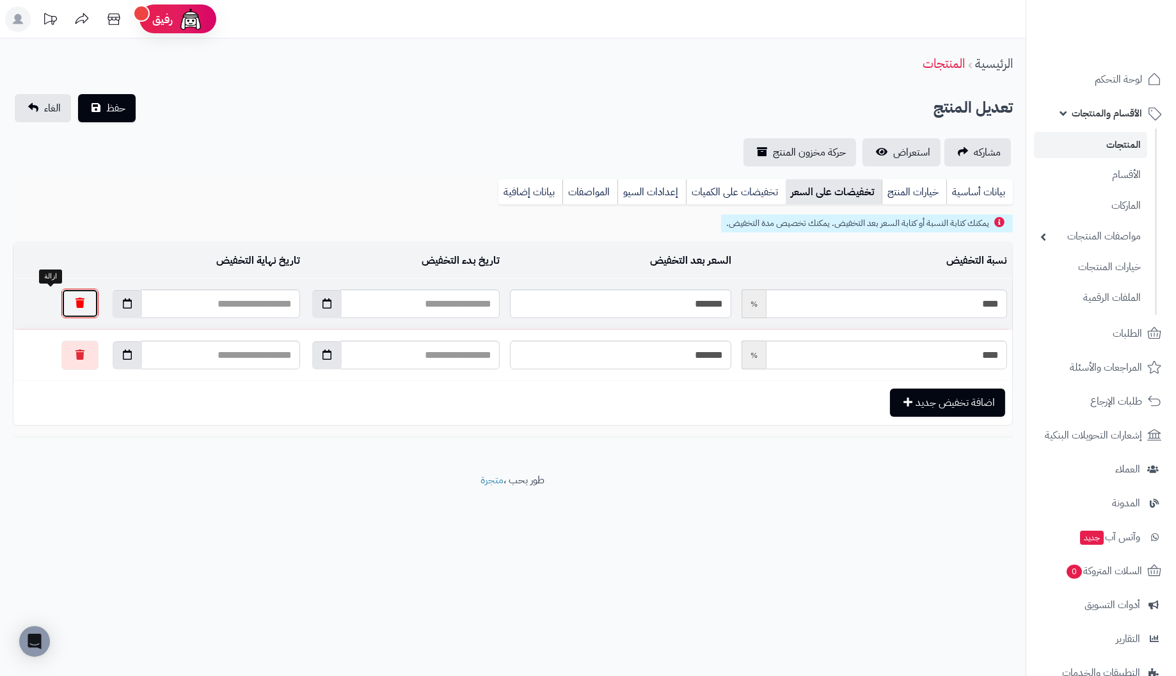
click at [61, 303] on button "button" at bounding box center [79, 303] width 37 height 29
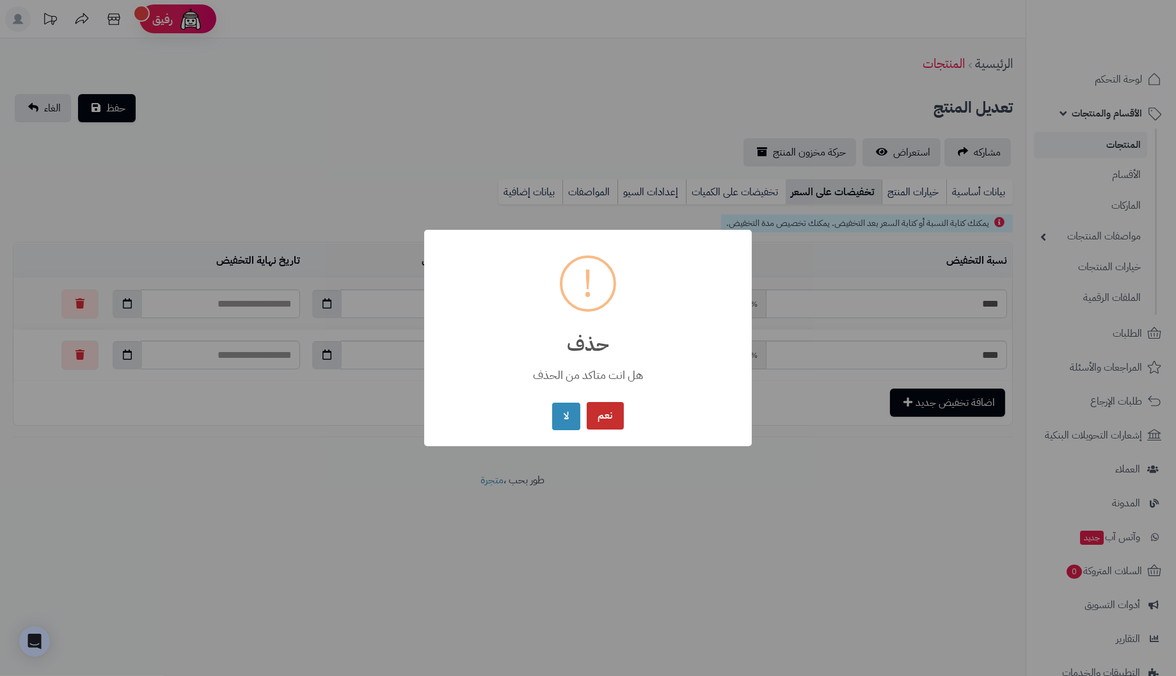
click at [592, 411] on button "نعم" at bounding box center [605, 416] width 37 height 28
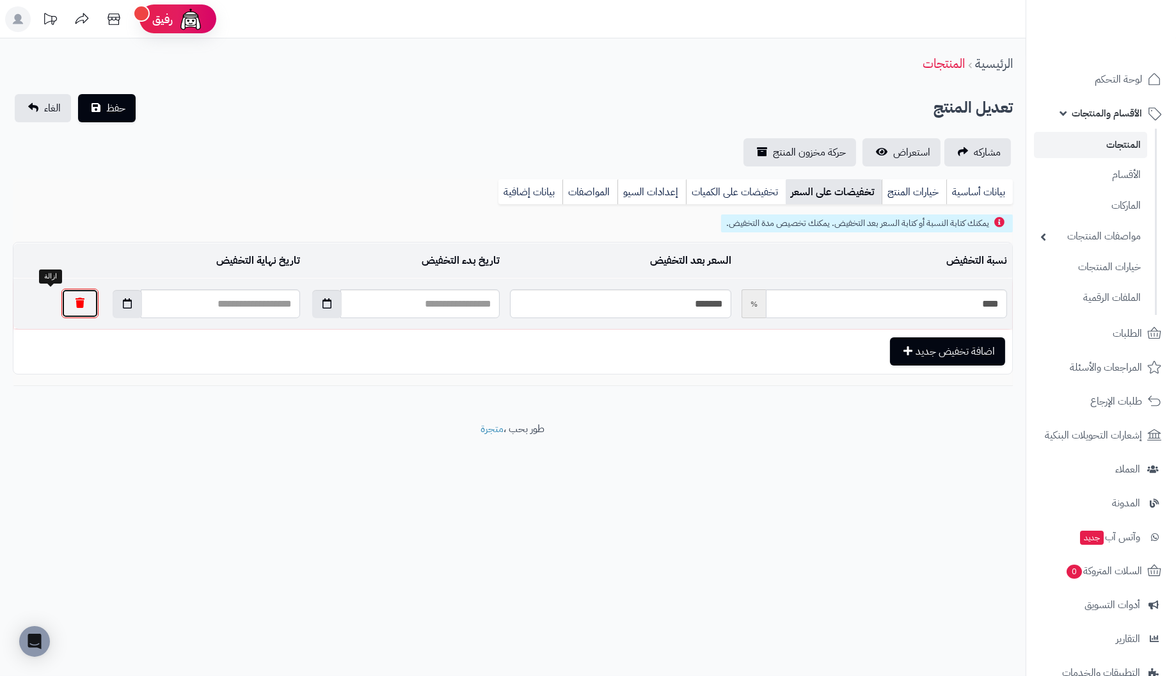
click at [61, 304] on button "button" at bounding box center [79, 303] width 37 height 29
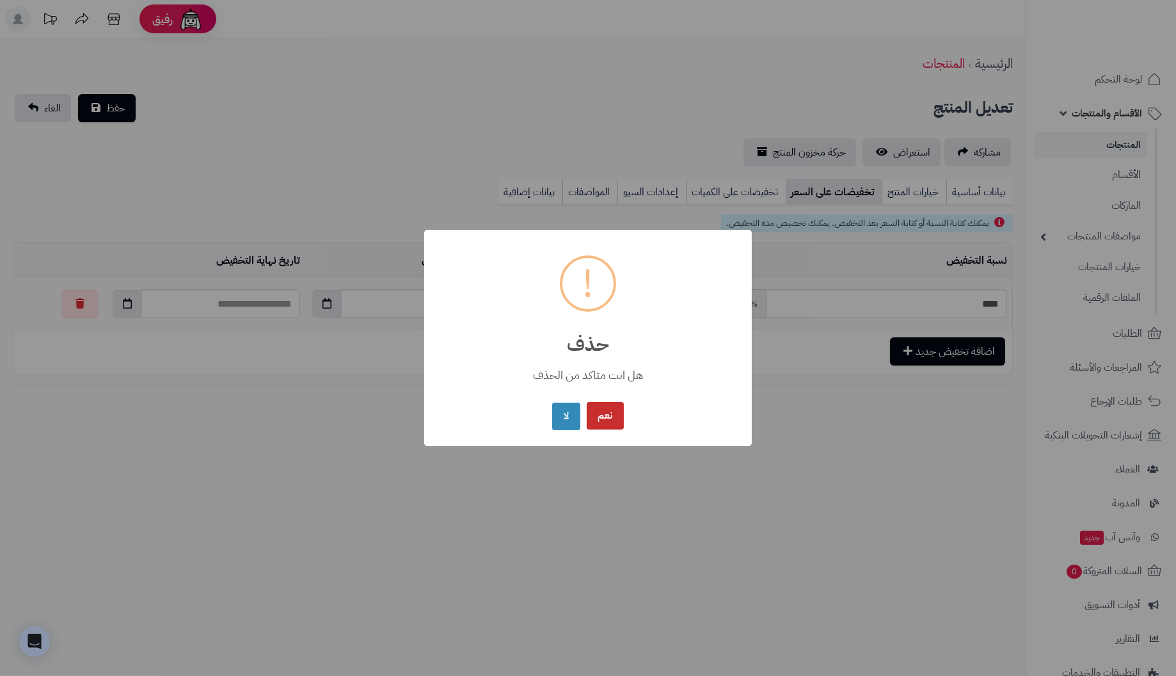
click at [611, 418] on button "نعم" at bounding box center [605, 416] width 37 height 28
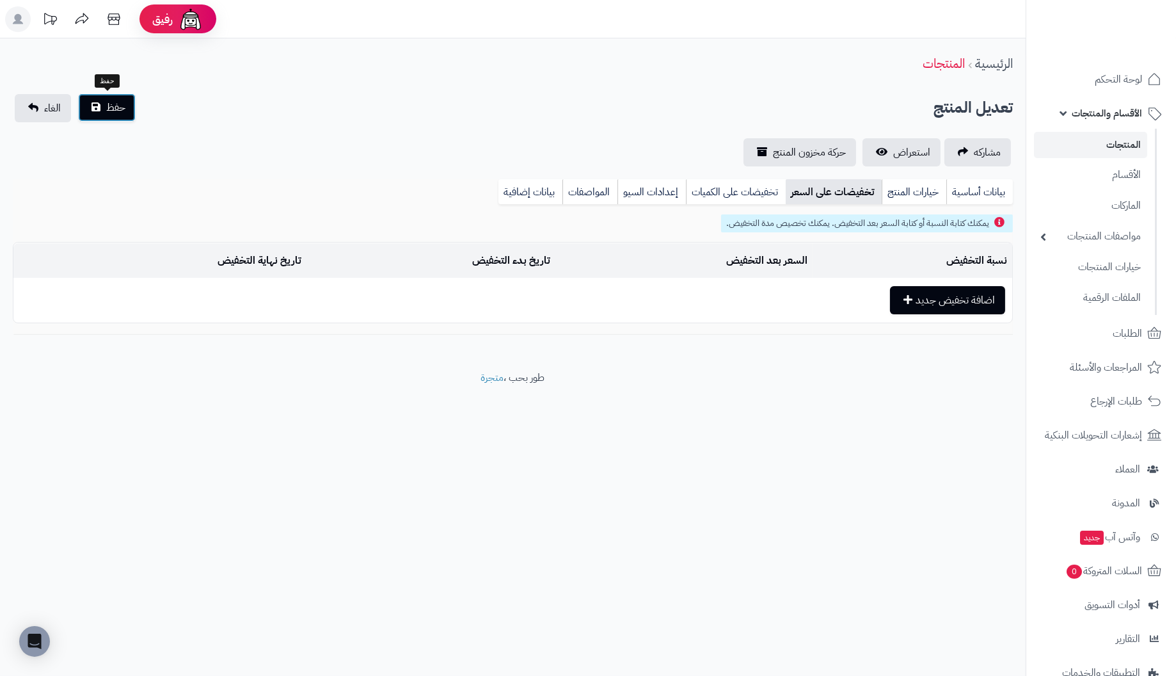
click at [120, 102] on span "حفظ" at bounding box center [115, 107] width 19 height 15
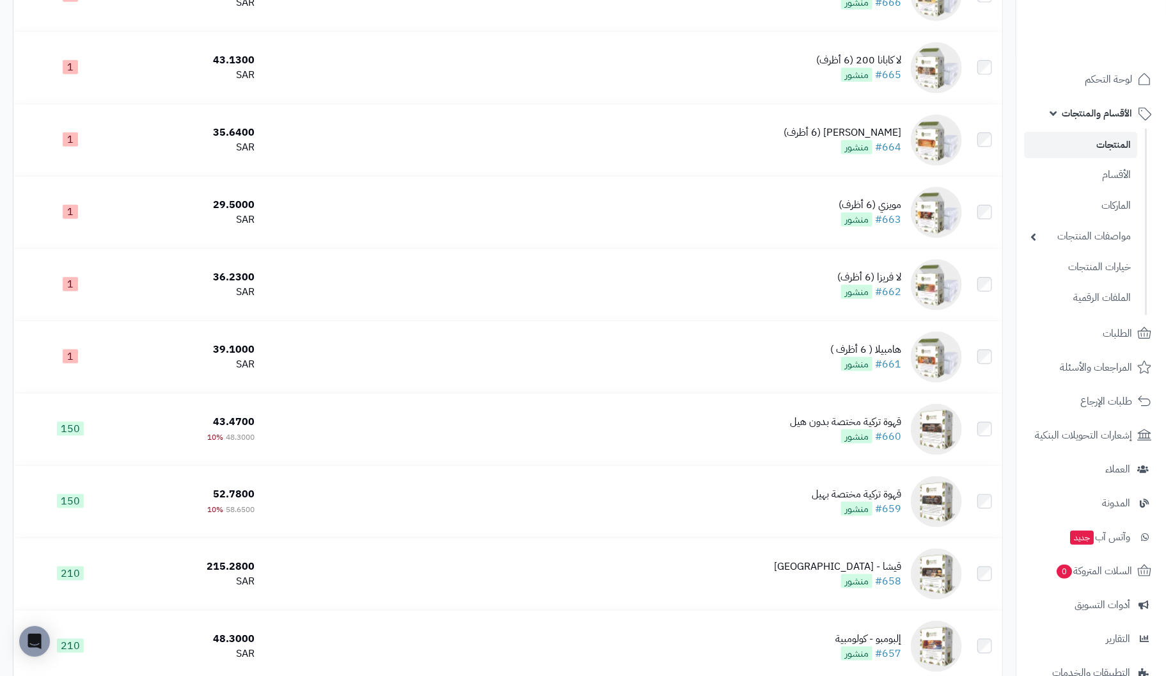
scroll to position [767, 0]
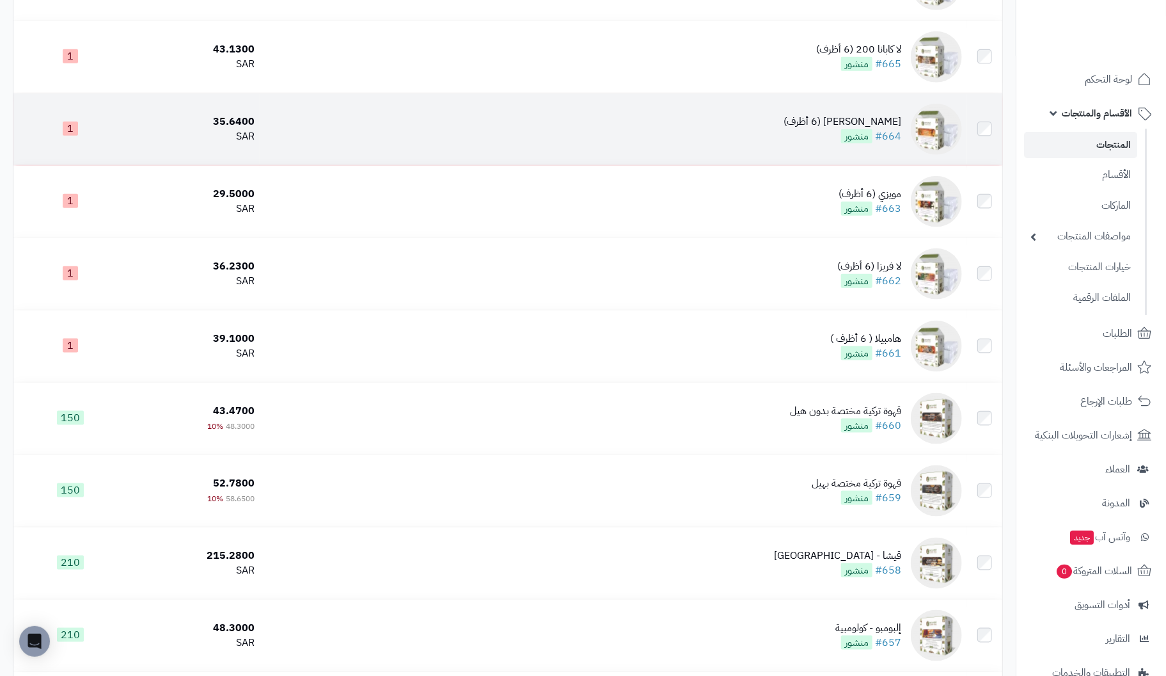
click at [878, 115] on div "[PERSON_NAME] (6 أظرف)" at bounding box center [843, 122] width 118 height 15
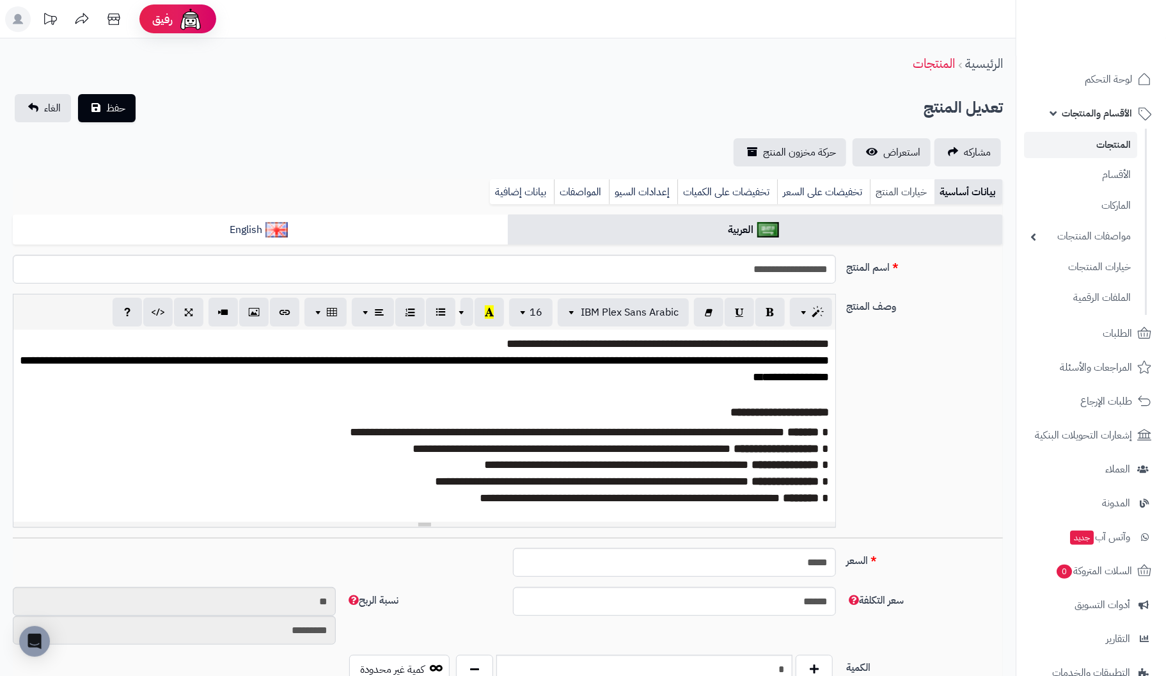
click at [898, 188] on link "خيارات المنتج" at bounding box center [902, 192] width 65 height 26
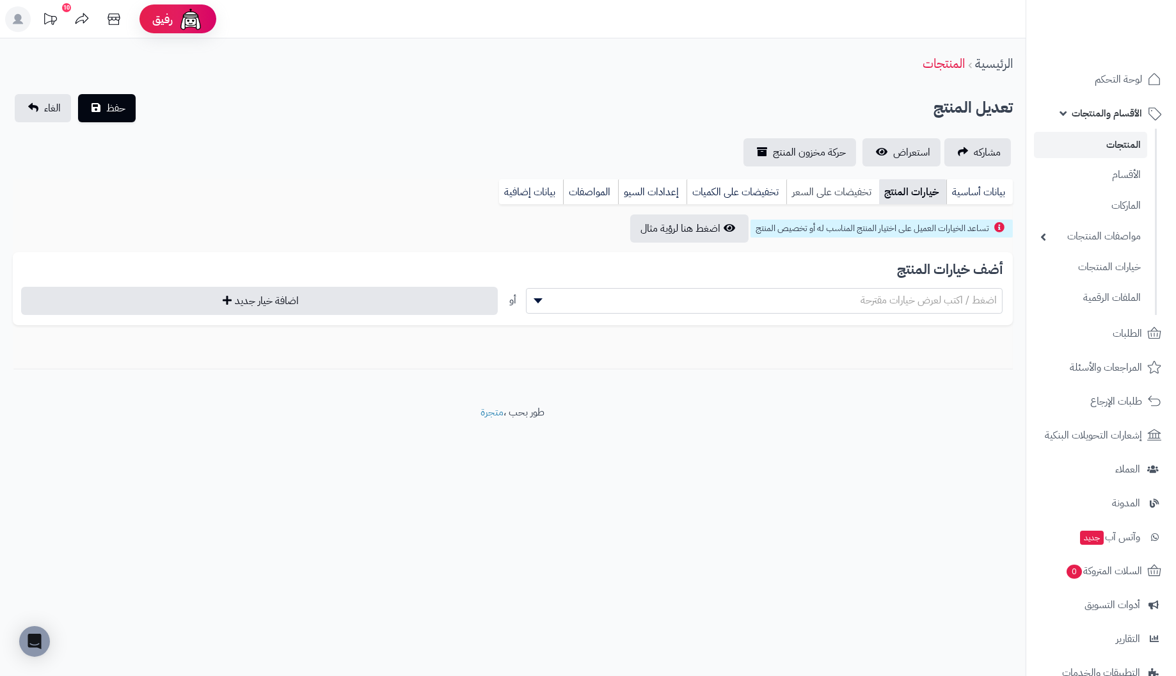
click at [815, 193] on link "تخفيضات على السعر" at bounding box center [832, 192] width 93 height 26
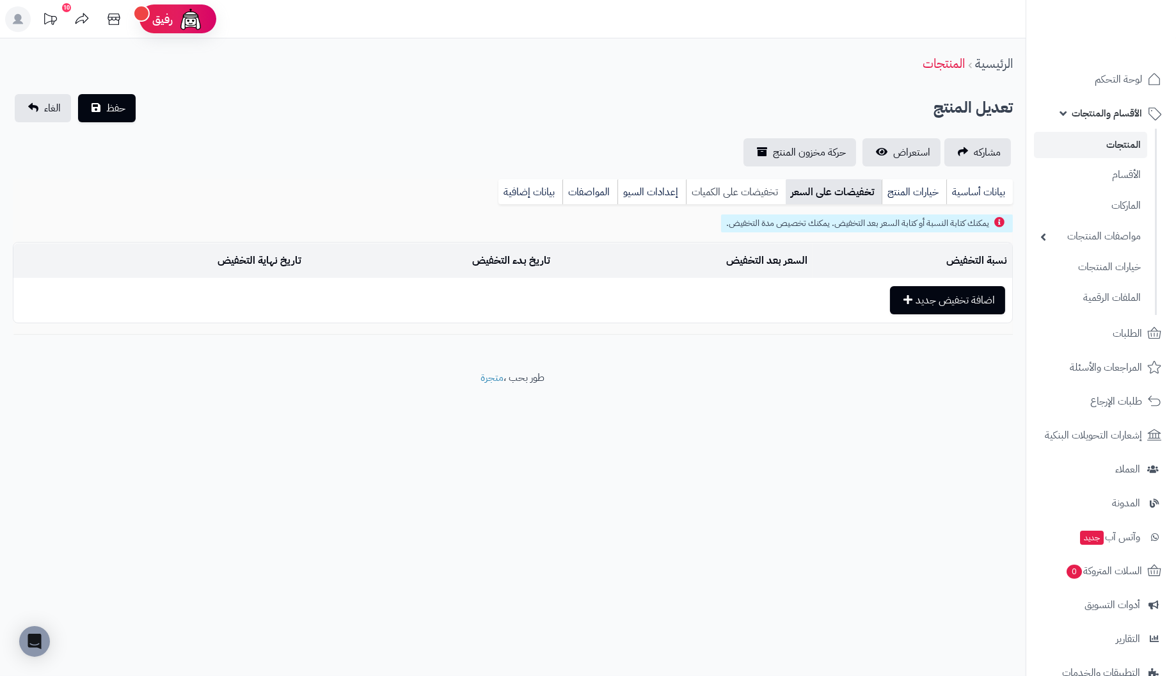
click at [756, 191] on link "تخفيضات على الكميات" at bounding box center [736, 192] width 100 height 26
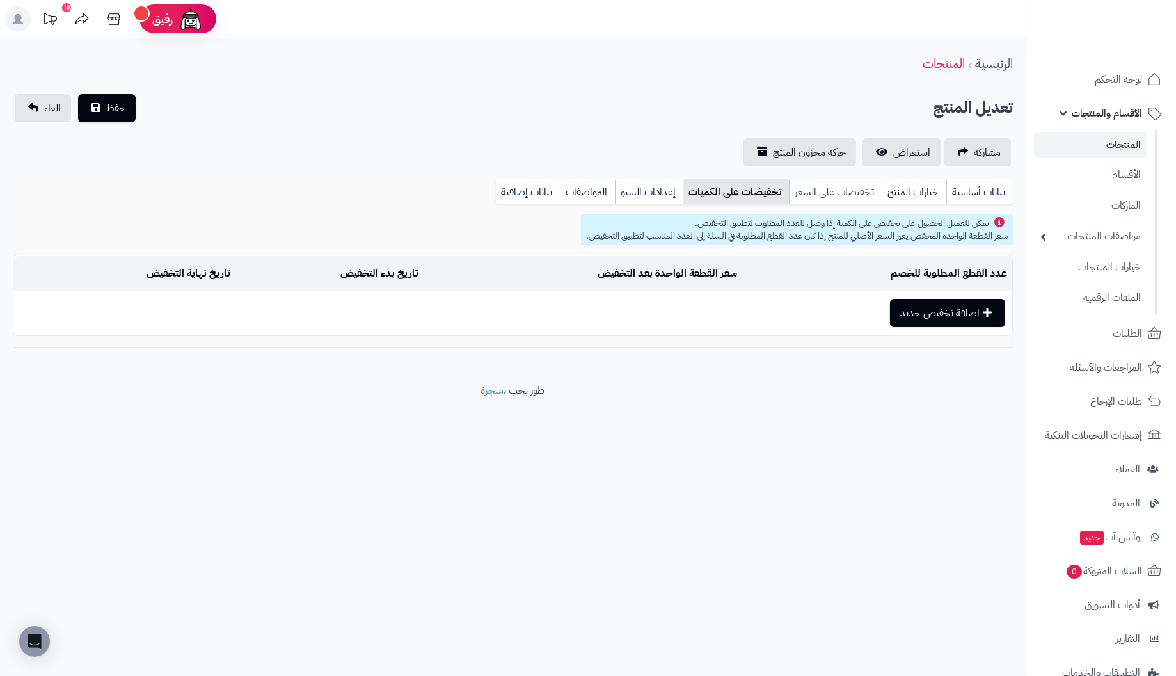
click at [822, 188] on link "تخفيضات على السعر" at bounding box center [835, 192] width 93 height 26
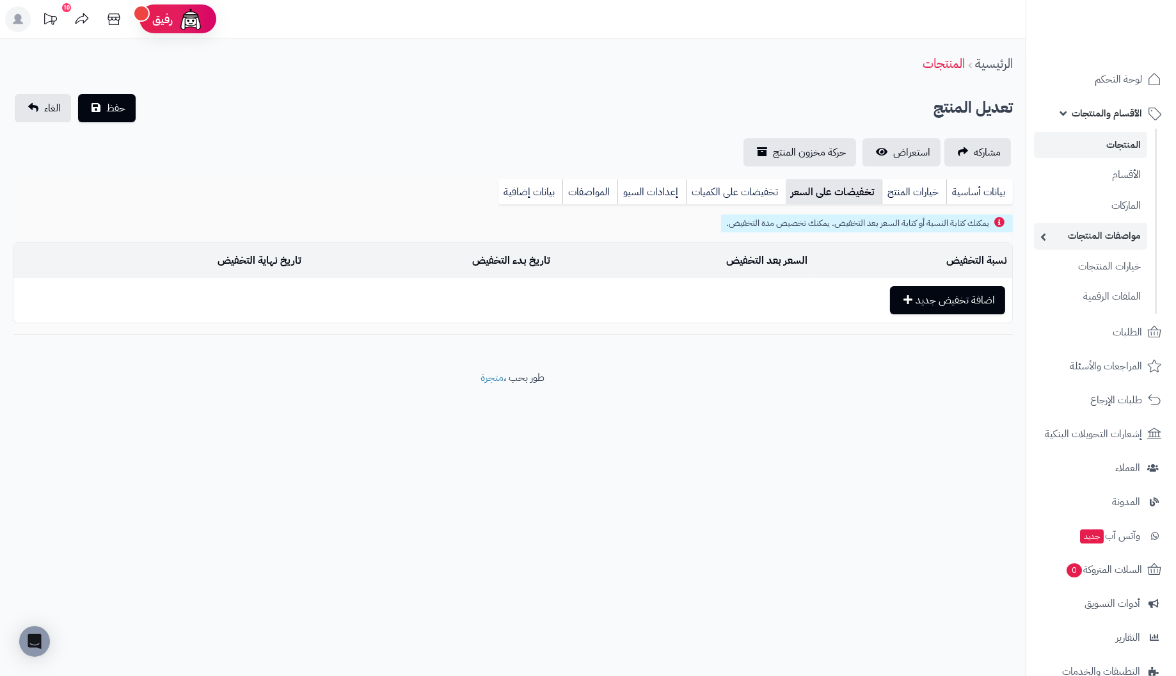
click at [1112, 235] on link "مواصفات المنتجات" at bounding box center [1090, 236] width 113 height 26
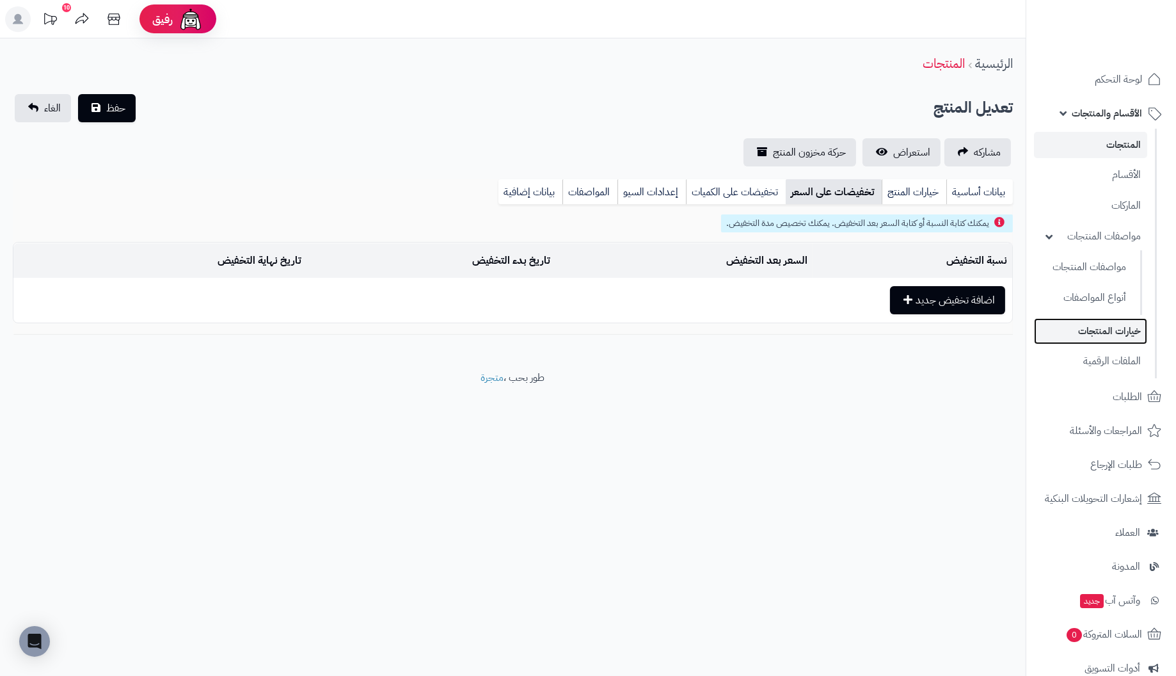
click at [1095, 331] on link "خيارات المنتجات" at bounding box center [1090, 331] width 113 height 26
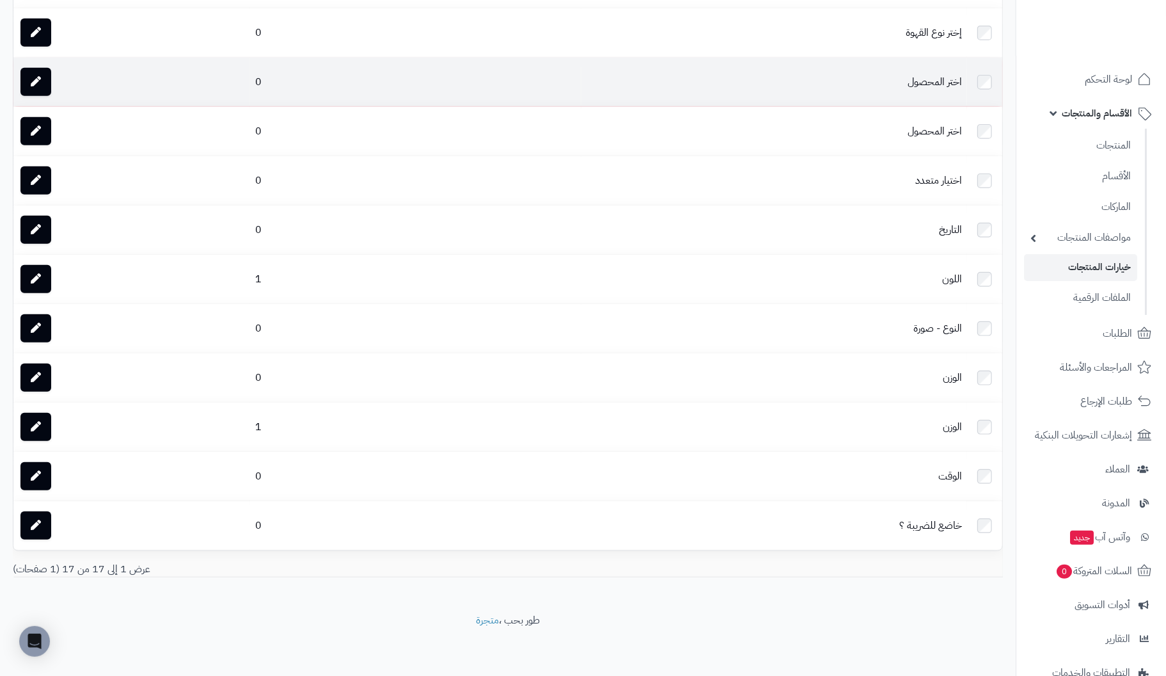
scroll to position [422, 0]
